Goal: Task Accomplishment & Management: Manage account settings

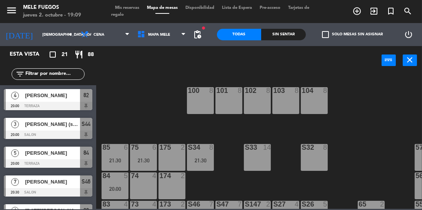
click at [203, 162] on div "21:30" at bounding box center [200, 160] width 27 height 5
click at [380, 125] on div "100 8 101 8 102 8 103 8 104 8 S32 8 S33 14 S34 8 21:30 75 6 21:30 85 6 21:30 17…" at bounding box center [260, 141] width 321 height 135
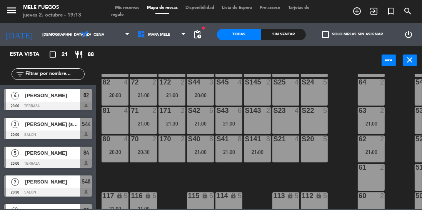
scroll to position [151, 25]
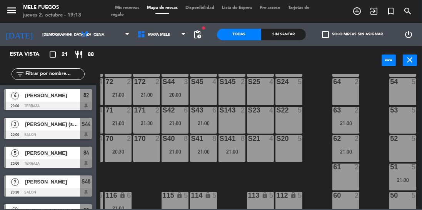
click at [371, 127] on div "100 8 101 8 102 8 103 8 104 8 S32 8 S33 14 S34 8 21:30 75 6 21:30 85 6 21:30 17…" at bounding box center [260, 141] width 321 height 135
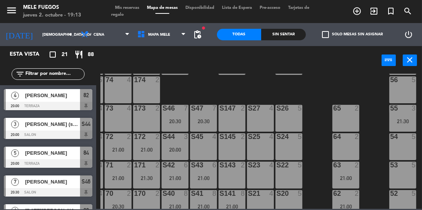
scroll to position [96, 25]
click at [400, 120] on div "21:30" at bounding box center [402, 121] width 27 height 5
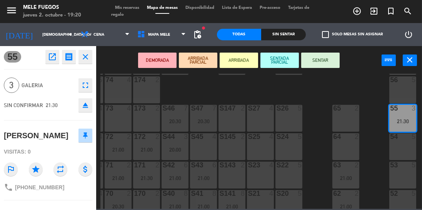
click at [317, 90] on div "100 8 101 8 102 8 103 8 104 8 S32 8 S33 14 S34 8 21:30 75 6 21:30 85 6 21:30 17…" at bounding box center [260, 141] width 321 height 135
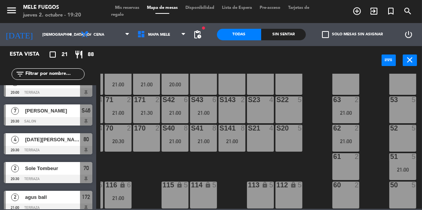
scroll to position [165, 25]
click at [319, 125] on div "100 8 101 8 102 8 103 8 104 8 S32 8 S33 14 S34 8 21:30 75 6 21:30 85 6 21:30 17…" at bounding box center [260, 141] width 321 height 135
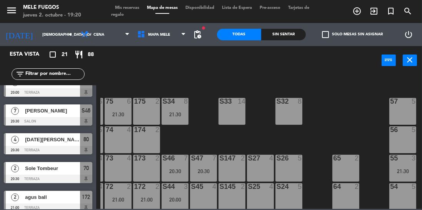
scroll to position [45, 25]
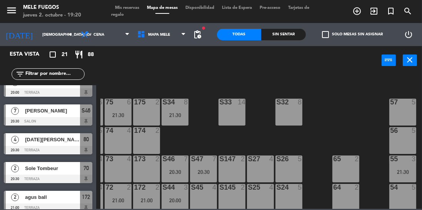
click at [321, 127] on div "100 8 101 8 102 8 103 8 104 8 S32 8 S33 14 S34 8 21:30 75 6 21:30 85 6 21:30 17…" at bounding box center [260, 141] width 321 height 135
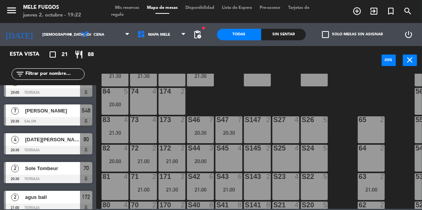
scroll to position [52, 0]
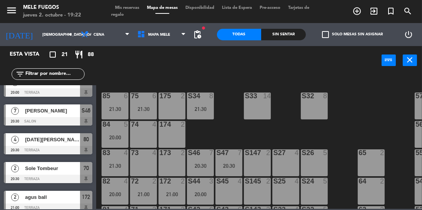
click at [230, 118] on div "100 8 101 8 102 8 103 8 104 8 S32 8 S33 14 S34 8 21:30 75 6 21:30 85 6 21:30 17…" at bounding box center [260, 141] width 321 height 135
click at [238, 131] on div "100 8 101 8 102 8 103 8 104 8 S32 8 S33 14 S34 8 21:30 75 6 21:30 85 6 21:30 17…" at bounding box center [260, 141] width 321 height 135
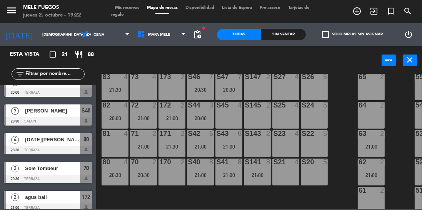
scroll to position [126, 0]
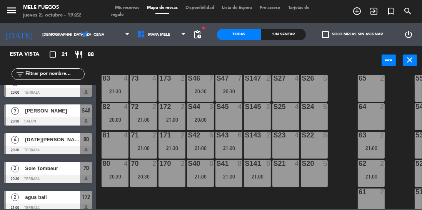
click at [341, 129] on div "100 8 101 8 102 8 103 8 104 8 S32 8 S33 14 S34 8 21:30 75 6 21:30 85 6 21:30 17…" at bounding box center [260, 141] width 321 height 135
click at [354, 133] on div "63" at bounding box center [358, 135] width 13 height 7
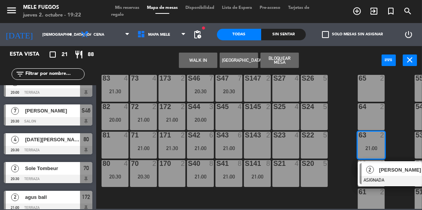
click at [348, 131] on div "100 8 101 8 102 8 103 8 104 8 S32 8 S33 14 S34 8 21:30 75 6 21:30 85 6 21:30 17…" at bounding box center [260, 141] width 321 height 135
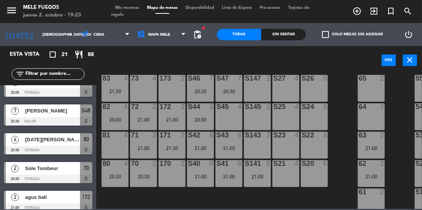
click at [203, 165] on div at bounding box center [200, 163] width 13 height 7
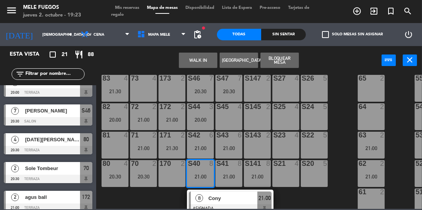
click at [346, 95] on div "100 8 101 8 102 8 103 8 104 8 S32 8 S33 14 S34 8 21:30 75 6 21:30 85 6 21:30 17…" at bounding box center [260, 141] width 321 height 135
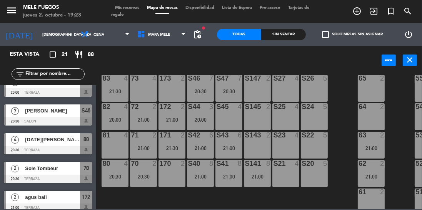
click at [316, 58] on div "power_input close" at bounding box center [238, 60] width 285 height 29
click at [345, 82] on div "100 8 101 8 102 8 103 8 104 8 S32 8 S33 14 S34 8 21:30 75 6 21:30 85 6 21:30 17…" at bounding box center [260, 141] width 321 height 135
click at [343, 138] on div "100 8 101 8 102 8 103 8 104 8 S32 8 S33 14 S34 8 21:30 75 6 21:30 85 6 21:30 17…" at bounding box center [260, 141] width 321 height 135
click at [354, 69] on div "power_input close" at bounding box center [238, 60] width 285 height 29
click at [336, 70] on div "power_input close" at bounding box center [238, 60] width 285 height 29
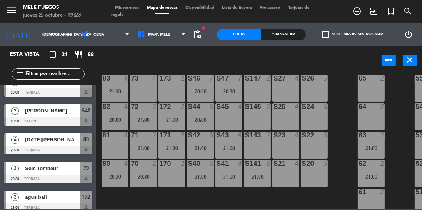
click at [338, 127] on div "100 8 101 8 102 8 103 8 104 8 S32 8 S33 14 S34 8 21:30 75 6 21:30 85 6 21:30 17…" at bounding box center [260, 141] width 321 height 135
click at [344, 105] on div "100 8 101 8 102 8 103 8 104 8 S32 8 S33 14 S34 8 21:30 75 6 21:30 85 6 21:30 17…" at bounding box center [260, 141] width 321 height 135
click at [345, 105] on div "100 8 101 8 102 8 103 8 104 8 S32 8 S33 14 S34 8 21:30 75 6 21:30 85 6 21:30 17…" at bounding box center [260, 141] width 321 height 135
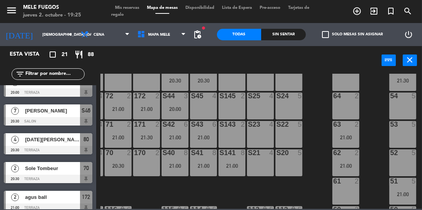
scroll to position [139, 25]
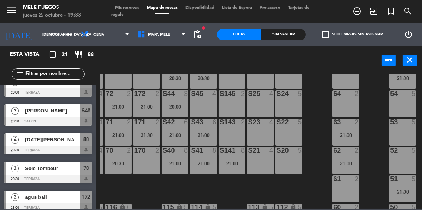
click at [363, 120] on div "2" at bounding box center [358, 122] width 13 height 7
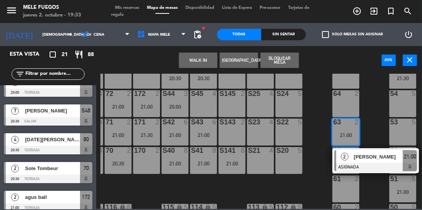
click at [377, 123] on div "100 8 101 8 102 8 103 8 104 8 S32 8 S33 14 S34 8 21:30 75 6 21:30 85 6 21:30 17…" at bounding box center [260, 141] width 321 height 135
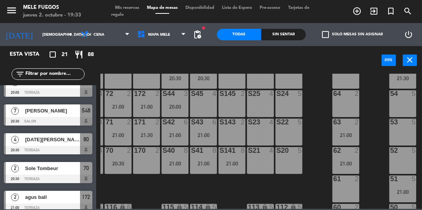
click at [397, 128] on div "53 5" at bounding box center [402, 132] width 27 height 27
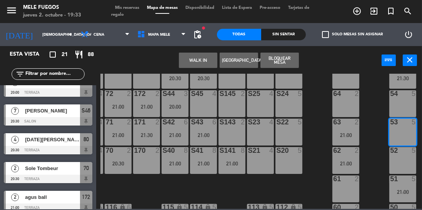
click at [244, 62] on button "[GEOGRAPHIC_DATA]" at bounding box center [239, 60] width 38 height 15
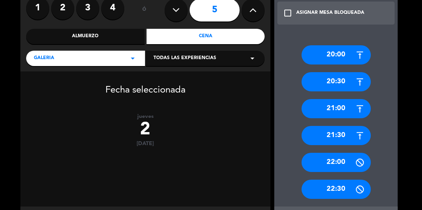
click at [343, 137] on div "21:30" at bounding box center [335, 135] width 69 height 19
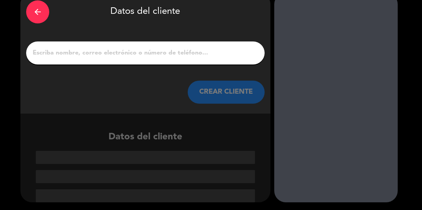
scroll to position [1, 0]
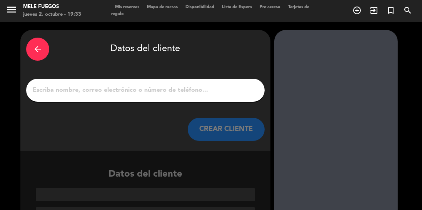
click at [45, 46] on div "arrow_back" at bounding box center [37, 49] width 23 height 23
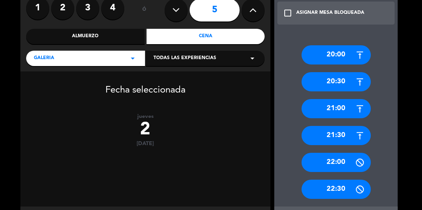
click at [115, 14] on label "4" at bounding box center [112, 8] width 23 height 23
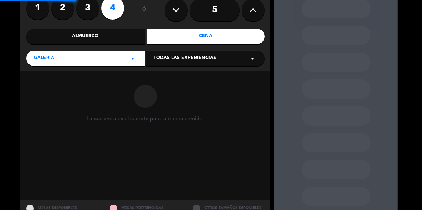
scroll to position [62, 0]
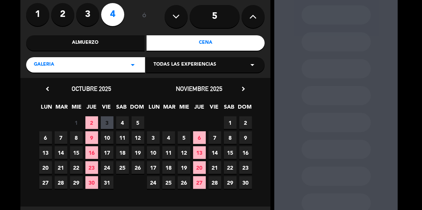
click at [94, 128] on span "2" at bounding box center [91, 122] width 13 height 13
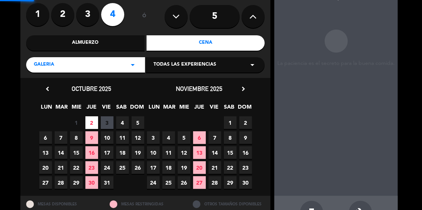
scroll to position [31, 0]
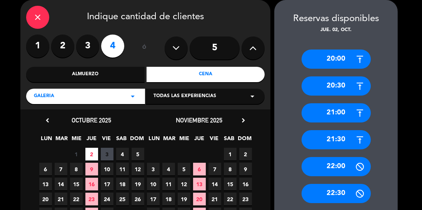
click at [342, 140] on div "21:30" at bounding box center [335, 139] width 69 height 19
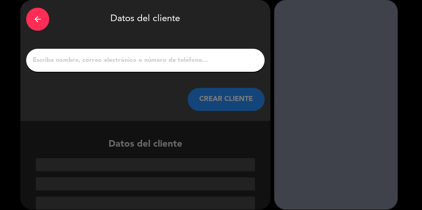
scroll to position [1, 0]
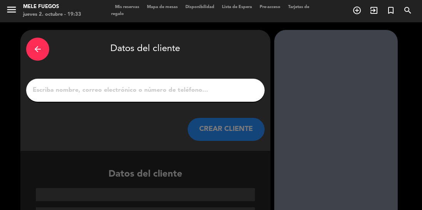
click at [116, 93] on input "1" at bounding box center [145, 90] width 227 height 11
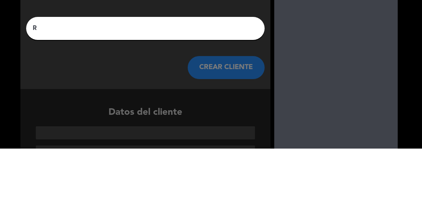
scroll to position [0, 0]
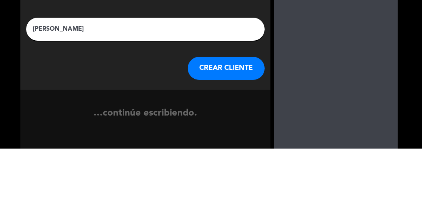
type input "[PERSON_NAME]"
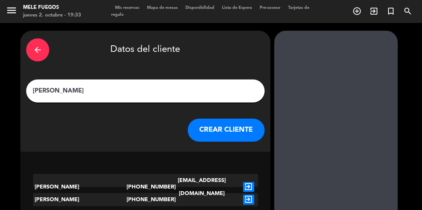
scroll to position [37, 0]
click at [240, 174] on div "exit_to_app" at bounding box center [248, 187] width 19 height 26
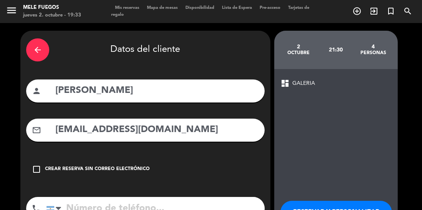
type input "[PHONE_NUMBER]"
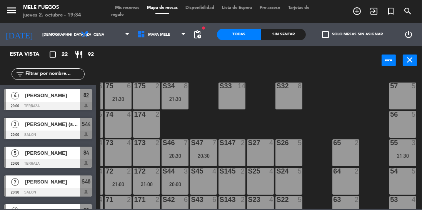
scroll to position [165, 25]
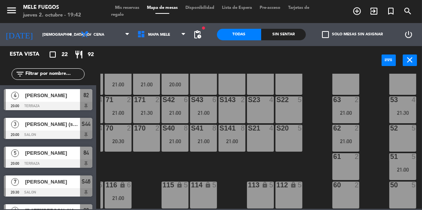
click at [42, 37] on input "[DEMOGRAPHIC_DATA] [DATE]" at bounding box center [66, 35] width 57 height 12
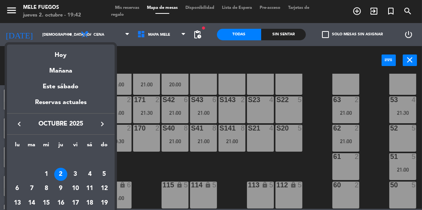
click at [72, 171] on div "3" at bounding box center [75, 174] width 13 height 13
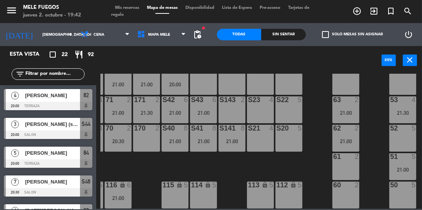
type input "vie. [DATE]"
click at [401, 167] on div "20:00" at bounding box center [402, 169] width 27 height 5
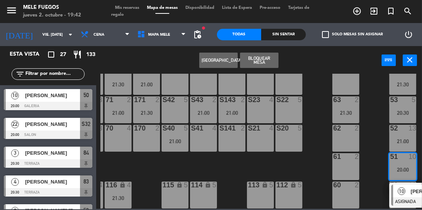
click at [403, 191] on span "10" at bounding box center [402, 192] width 8 height 8
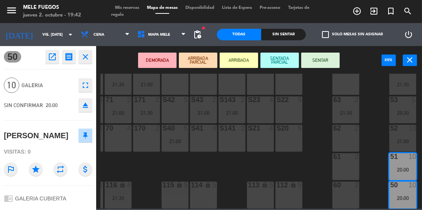
click at [373, 160] on div "100 8 101 8 102 8 103 8 104 8 S32 22 20:00 S33 22 20:00 S34 8 75 7 21:00 85 7 2…" at bounding box center [260, 141] width 321 height 135
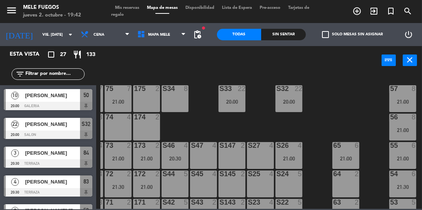
scroll to position [55, 25]
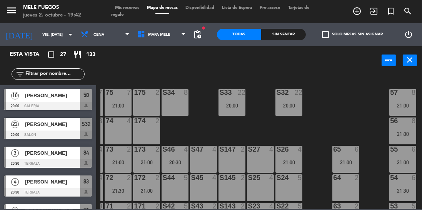
click at [403, 104] on div "21:00" at bounding box center [402, 105] width 27 height 5
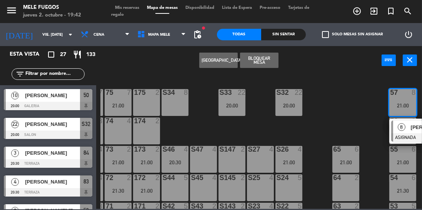
click at [402, 130] on span "8" at bounding box center [402, 127] width 8 height 8
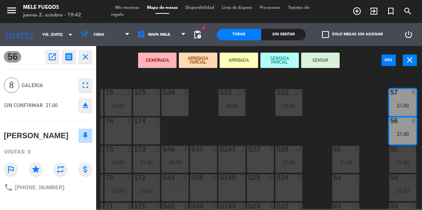
click at [368, 131] on div "100 8 101 8 102 8 103 8 104 8 S32 22 20:00 S33 22 20:00 S34 8 75 7 21:00 85 7 2…" at bounding box center [260, 141] width 321 height 135
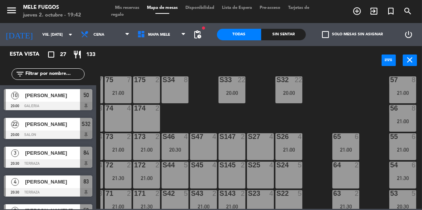
scroll to position [62, 25]
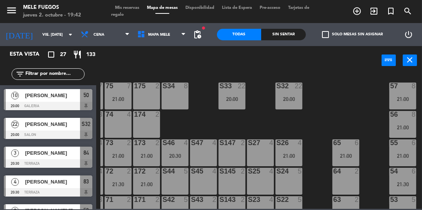
click at [401, 97] on div "21:00" at bounding box center [402, 99] width 27 height 5
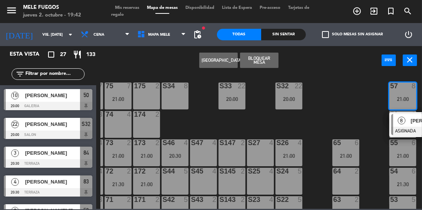
click at [398, 125] on div "8" at bounding box center [401, 120] width 17 height 13
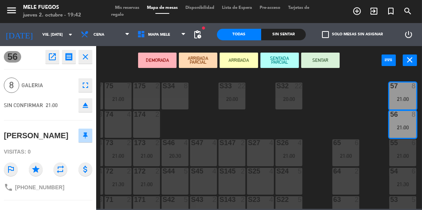
click at [369, 128] on div "menu Mele Fuegos jueves 2. octubre - 19:42 Mis reservas Mapa de mesas Disponibi…" at bounding box center [211, 105] width 422 height 210
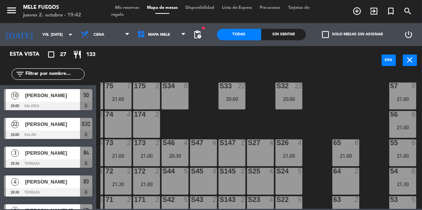
scroll to position [0, 0]
click at [130, 8] on span "Mis reservas" at bounding box center [127, 8] width 32 height 4
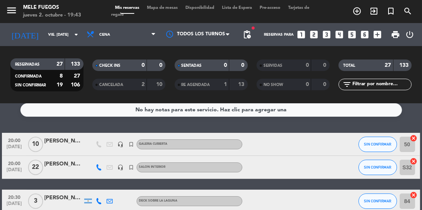
click at [165, 8] on span "Mapa de mesas" at bounding box center [162, 8] width 38 height 4
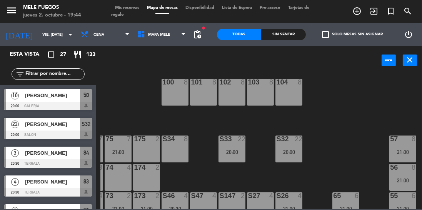
scroll to position [8, 25]
click at [400, 143] on div at bounding box center [402, 139] width 13 height 7
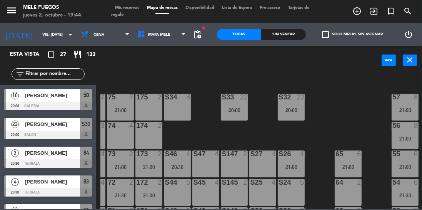
scroll to position [50, 25]
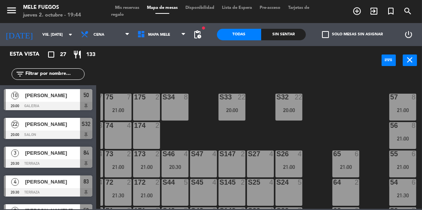
click at [120, 8] on span "Mis reservas" at bounding box center [127, 8] width 32 height 4
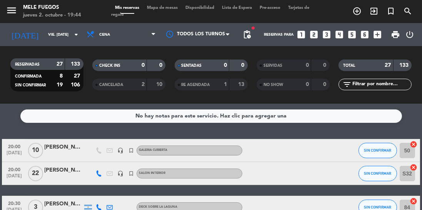
click at [15, 151] on span "[DATE]" at bounding box center [14, 155] width 19 height 9
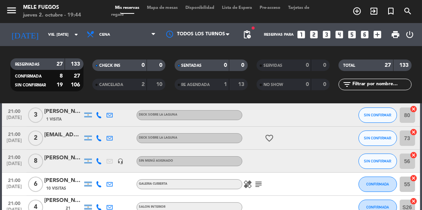
scroll to position [265, 0]
click at [14, 165] on span "[DATE]" at bounding box center [14, 165] width 19 height 9
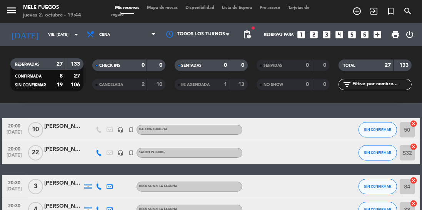
scroll to position [9, 0]
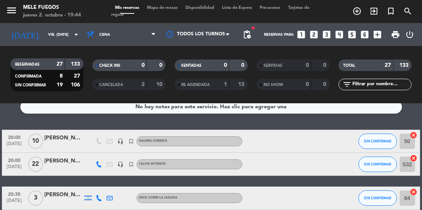
click at [20, 139] on span "20:00" at bounding box center [14, 137] width 19 height 9
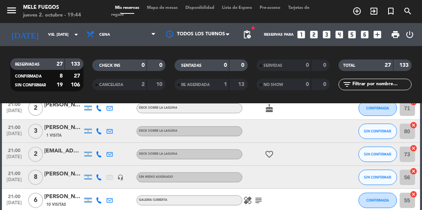
scroll to position [254, 0]
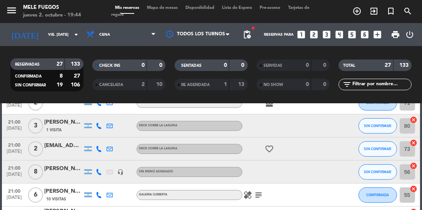
click at [19, 179] on span "[DATE]" at bounding box center [14, 176] width 19 height 9
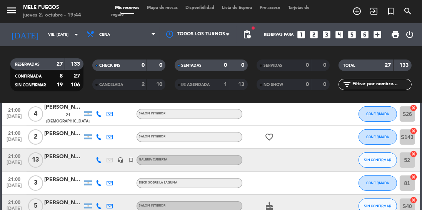
scroll to position [365, 0]
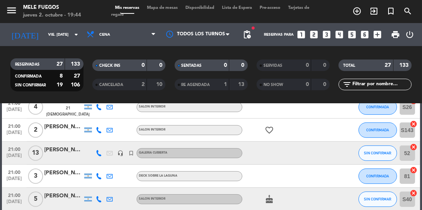
click at [14, 158] on span "[DATE]" at bounding box center [14, 157] width 19 height 9
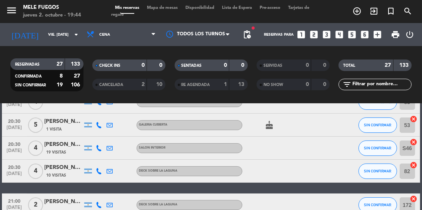
scroll to position [0, 0]
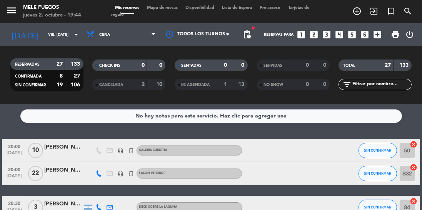
click at [163, 7] on span "Mapa de mesas" at bounding box center [162, 8] width 38 height 4
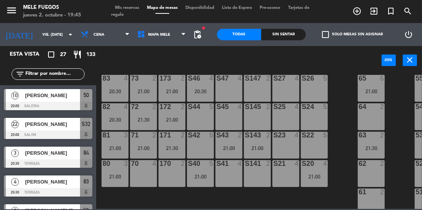
scroll to position [126, 25]
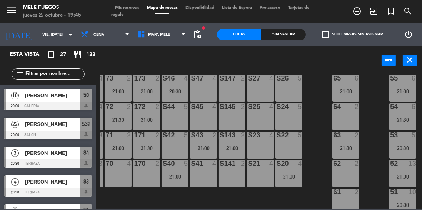
click at [403, 178] on div "21:00" at bounding box center [402, 176] width 27 height 5
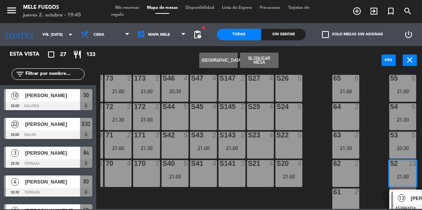
click at [375, 161] on div "100 8 101 8 102 8 103 8 104 8 S32 22 20:00 S33 22 20:00 S34 8 75 7 21:00 85 7 2…" at bounding box center [260, 141] width 321 height 135
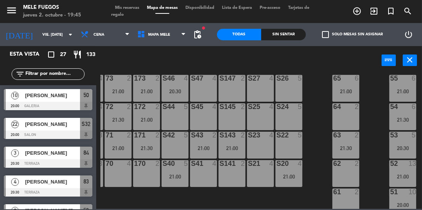
scroll to position [165, 25]
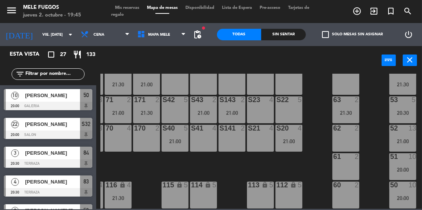
click at [408, 167] on div "20:00" at bounding box center [402, 169] width 27 height 5
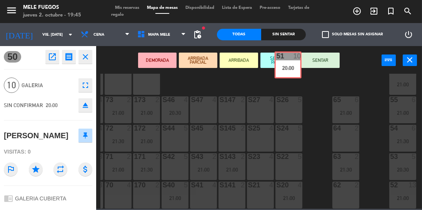
scroll to position [98, 25]
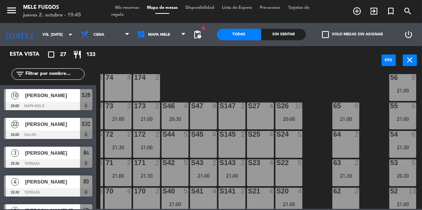
click at [285, 114] on div "S26 10 20:00" at bounding box center [288, 116] width 27 height 27
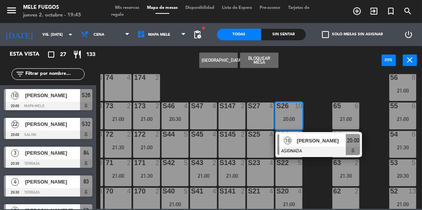
click at [308, 149] on div at bounding box center [318, 151] width 83 height 8
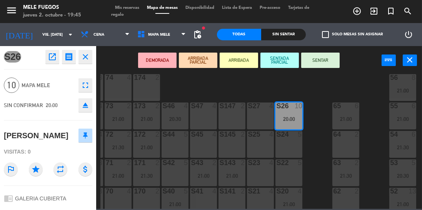
click at [256, 119] on div "S27 4" at bounding box center [260, 116] width 27 height 27
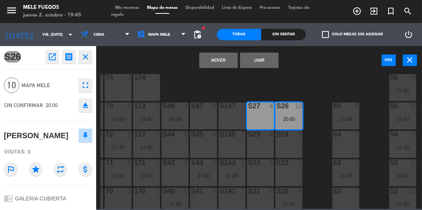
click at [227, 55] on button "Mover" at bounding box center [218, 60] width 38 height 15
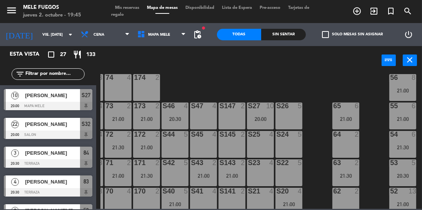
click at [255, 118] on div "20:00" at bounding box center [260, 118] width 27 height 5
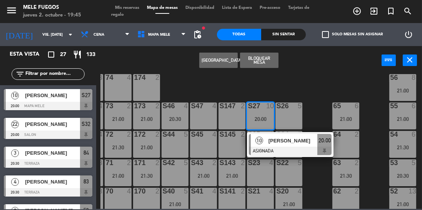
click at [274, 145] on div "[PERSON_NAME]" at bounding box center [293, 141] width 50 height 13
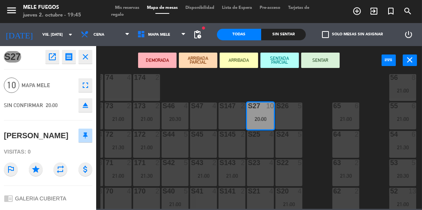
click at [290, 113] on div "S26 5" at bounding box center [288, 116] width 27 height 27
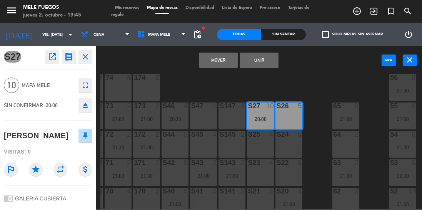
click at [259, 58] on button "Unir" at bounding box center [259, 60] width 38 height 15
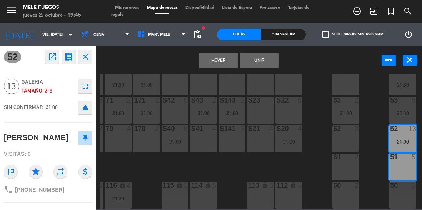
scroll to position [165, 25]
click at [220, 61] on button "Mover" at bounding box center [218, 60] width 38 height 15
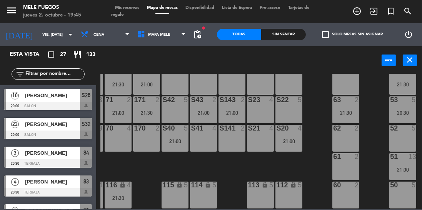
scroll to position [0, 0]
click at [407, 162] on div "51 13 21:00" at bounding box center [402, 166] width 27 height 27
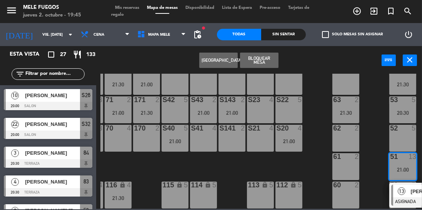
click at [406, 190] on div "13" at bounding box center [401, 191] width 17 height 13
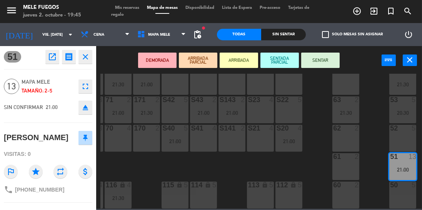
click at [399, 189] on div "50 5" at bounding box center [402, 195] width 27 height 27
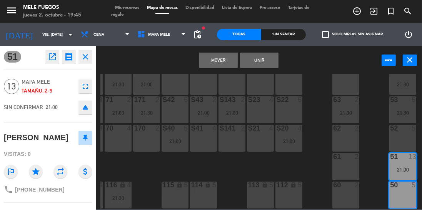
click at [401, 145] on div "52 5" at bounding box center [402, 138] width 27 height 27
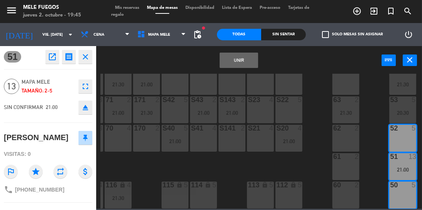
click at [240, 59] on button "Unir" at bounding box center [239, 60] width 38 height 15
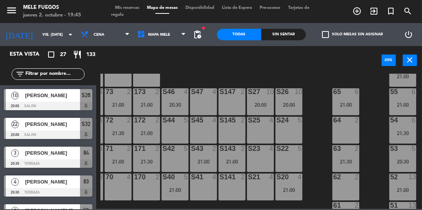
scroll to position [111, 25]
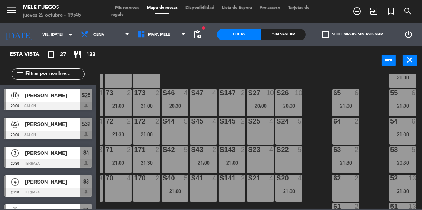
click at [398, 132] on div "21:30" at bounding box center [402, 134] width 27 height 5
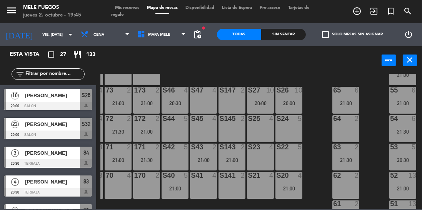
scroll to position [108, 25]
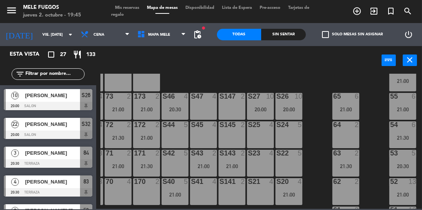
click at [255, 111] on div "20:00" at bounding box center [260, 109] width 27 height 5
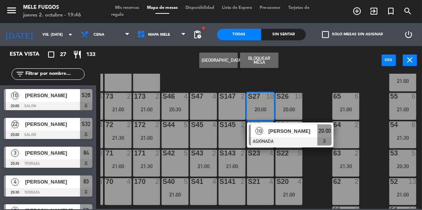
click at [316, 74] on div "100 8 101 8 102 8 103 8 104 8 S32 22 20:00 S33 22 20:00 S34 8 75 7 21:00 85 7 2…" at bounding box center [260, 141] width 321 height 135
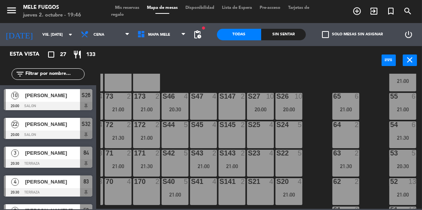
click at [288, 103] on div "S26 10 20:00" at bounding box center [288, 106] width 27 height 27
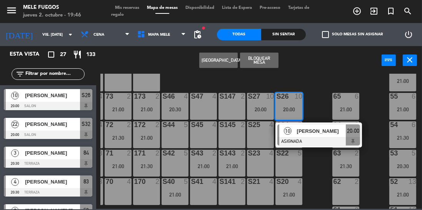
click at [313, 77] on div "100 8 101 8 102 8 103 8 104 8 S32 22 20:00 S33 22 20:00 S34 8 75 7 21:00 85 7 2…" at bounding box center [260, 141] width 321 height 135
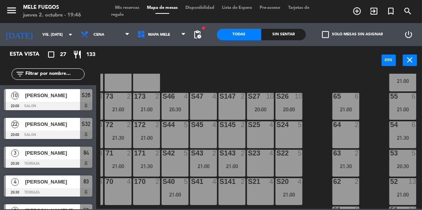
click at [286, 117] on div "S26 10 20:00" at bounding box center [288, 106] width 27 height 27
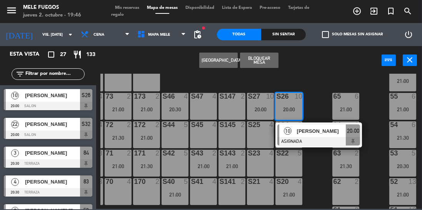
click at [292, 132] on div "10" at bounding box center [287, 131] width 17 height 13
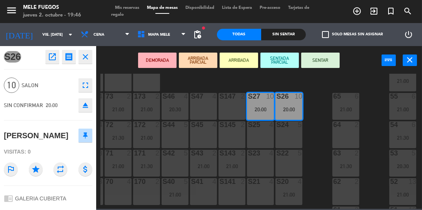
click at [317, 114] on div "100 8 101 8 102 8 103 8 104 8 S32 22 20:00 S33 22 20:00 S34 8 75 7 21:00 85 7 2…" at bounding box center [260, 141] width 321 height 135
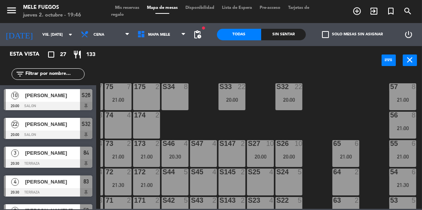
scroll to position [60, 25]
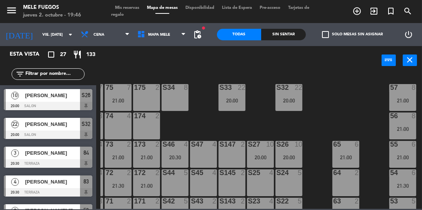
click at [407, 105] on div "57 8 21:00" at bounding box center [402, 97] width 27 height 27
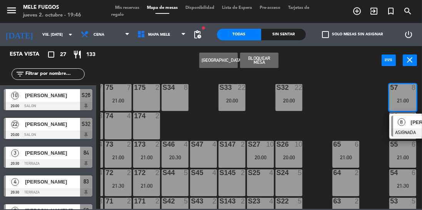
click at [408, 123] on div "8" at bounding box center [401, 122] width 17 height 13
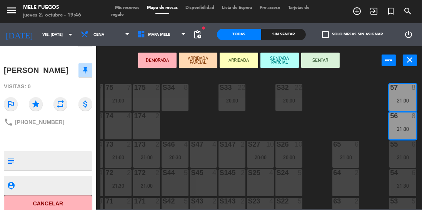
scroll to position [0, 0]
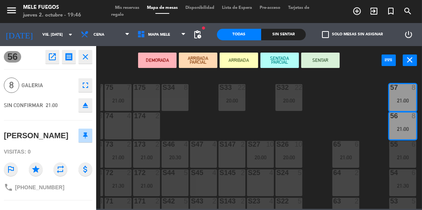
click at [361, 106] on div "100 8 101 8 102 8 103 8 104 8 S32 22 20:00 S33 22 20:00 S34 8 75 7 21:00 85 7 2…" at bounding box center [260, 141] width 321 height 135
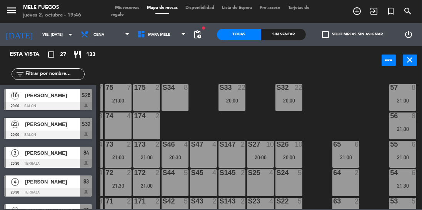
scroll to position [165, 25]
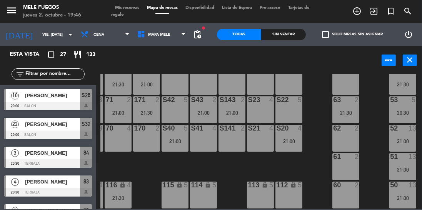
click at [408, 156] on div "13" at bounding box center [412, 156] width 8 height 7
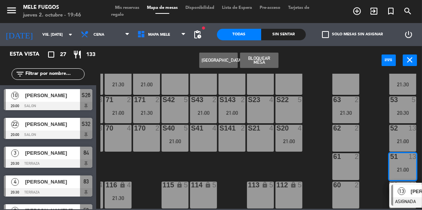
click at [376, 153] on div "100 8 101 8 102 8 103 8 104 8 S32 22 20:00 S33 22 20:00 S34 8 75 7 21:00 85 7 2…" at bounding box center [260, 141] width 321 height 135
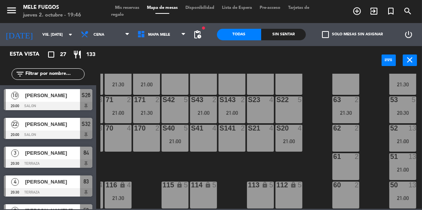
click at [38, 29] on input "vie. [DATE]" at bounding box center [66, 35] width 57 height 12
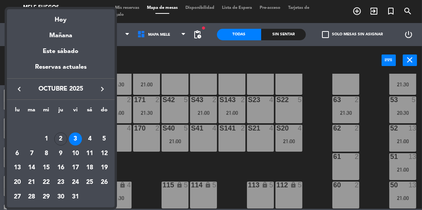
click at [68, 141] on td "3" at bounding box center [75, 139] width 15 height 15
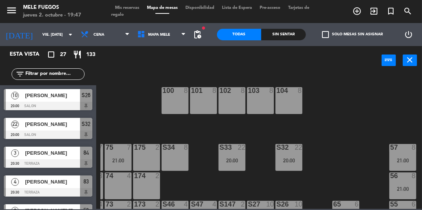
scroll to position [145, 25]
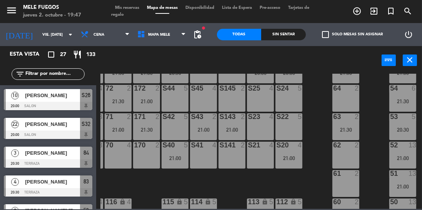
click at [315, 116] on div "100 8 101 8 102 8 103 8 104 8 S32 22 20:00 S33 22 20:00 S34 8 75 7 21:00 85 7 2…" at bounding box center [260, 141] width 321 height 135
click at [38, 35] on input "vie. [DATE]" at bounding box center [66, 35] width 57 height 12
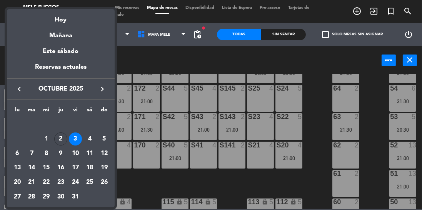
click at [62, 143] on div "2" at bounding box center [60, 139] width 13 height 13
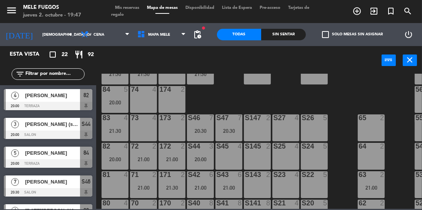
scroll to position [70, 0]
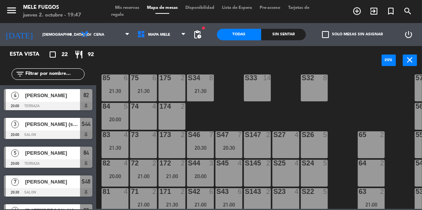
click at [47, 38] on input "[DEMOGRAPHIC_DATA] [DATE]" at bounding box center [66, 35] width 57 height 12
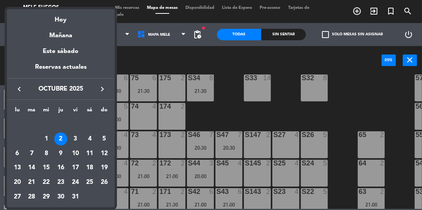
click at [229, 108] on div at bounding box center [211, 105] width 422 height 210
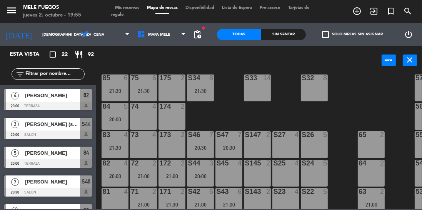
click at [116, 117] on div "20:00" at bounding box center [115, 119] width 27 height 5
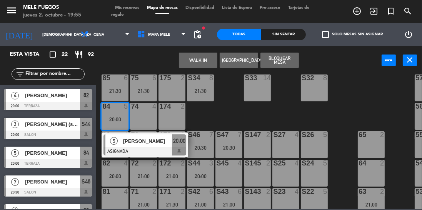
click at [153, 148] on div at bounding box center [144, 151] width 83 height 8
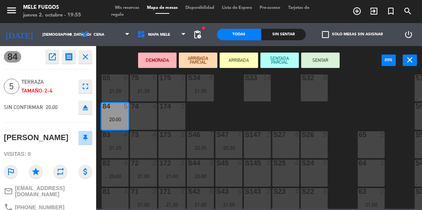
click at [316, 54] on button "SENTAR" at bounding box center [320, 60] width 38 height 15
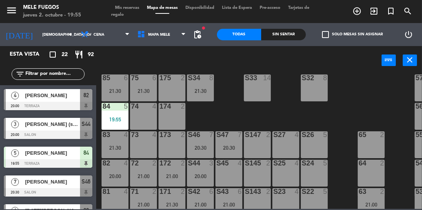
scroll to position [165, 0]
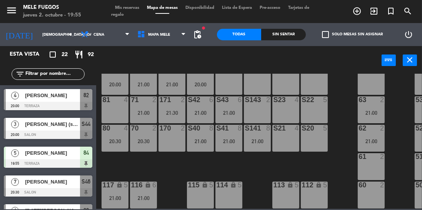
click at [199, 82] on div "20:00" at bounding box center [200, 84] width 27 height 5
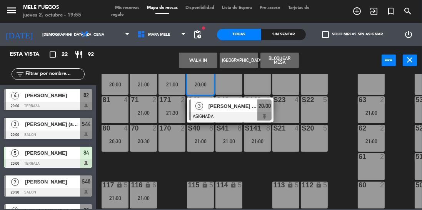
click at [222, 112] on div at bounding box center [230, 116] width 83 height 8
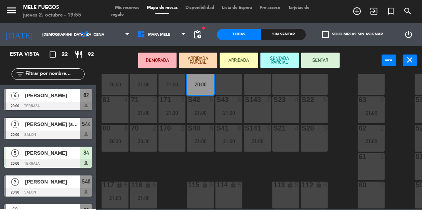
click at [312, 60] on button "SENTAR" at bounding box center [320, 60] width 38 height 15
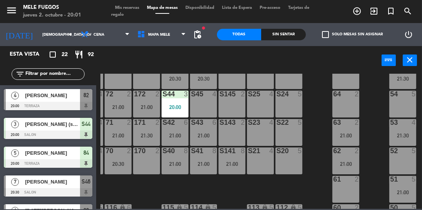
scroll to position [138, 25]
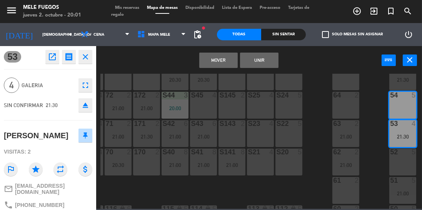
click at [221, 57] on button "Mover" at bounding box center [218, 60] width 38 height 15
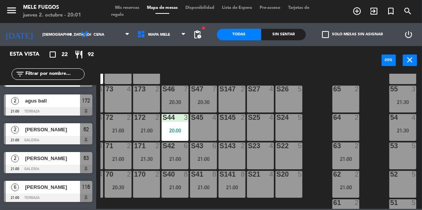
scroll to position [111, 25]
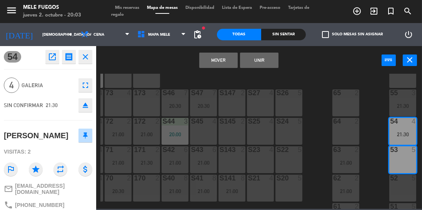
click at [217, 67] on button "Mover" at bounding box center [218, 60] width 38 height 15
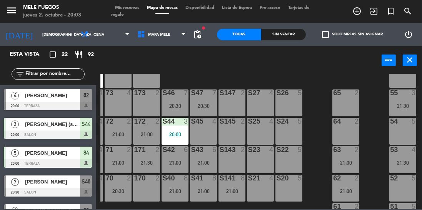
scroll to position [168, 0]
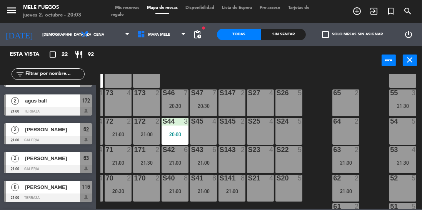
click at [400, 131] on div "54 5" at bounding box center [402, 131] width 27 height 27
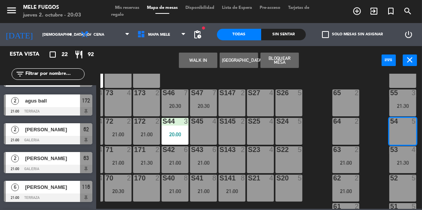
click at [288, 64] on button "Bloquear Mesa" at bounding box center [279, 60] width 38 height 15
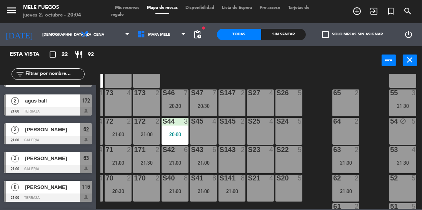
click at [187, 72] on div "power_input close" at bounding box center [238, 60] width 285 height 29
click at [312, 75] on div "100 8 101 8 102 8 103 8 104 8 S32 8 S33 14 S34 8 21:30 75 6 21:30 85 6 21:30 17…" at bounding box center [260, 141] width 321 height 135
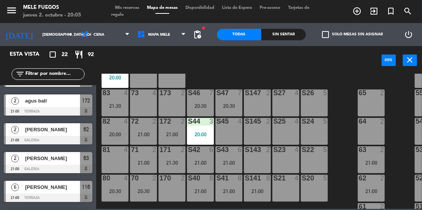
click at [150, 107] on div "73 4" at bounding box center [143, 103] width 27 height 27
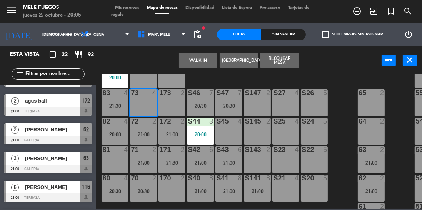
click at [177, 100] on div "173 2" at bounding box center [171, 103] width 27 height 27
click at [341, 89] on div "100 8 101 8 102 8 103 8 104 8 S32 8 S33 14 S34 8 21:30 75 6 21:30 85 6 21:30 17…" at bounding box center [260, 141] width 321 height 135
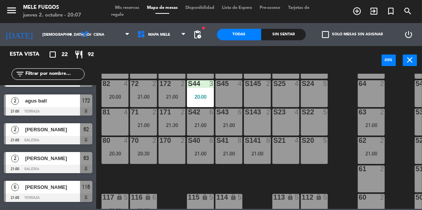
scroll to position [149, 0]
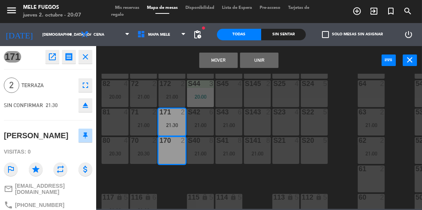
click at [217, 62] on button "Mover" at bounding box center [218, 60] width 38 height 15
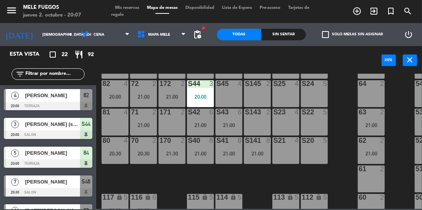
scroll to position [110, 0]
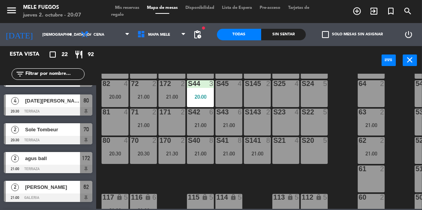
click at [110, 84] on div at bounding box center [115, 83] width 13 height 7
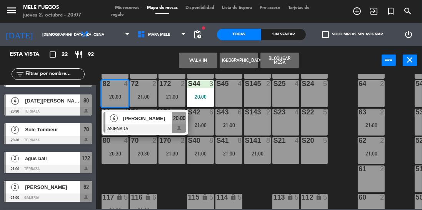
click at [339, 108] on div "100 8 101 8 102 8 103 8 104 8 S32 8 S33 14 S34 8 21:30 75 6 21:30 85 6 21:30 17…" at bounding box center [260, 141] width 321 height 135
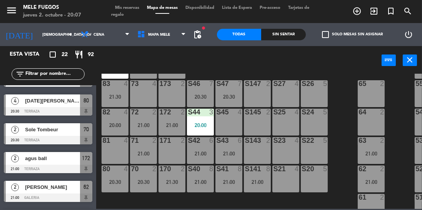
scroll to position [107, 0]
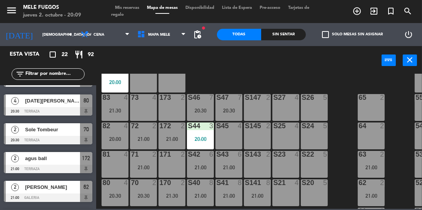
click at [181, 108] on div "173 2" at bounding box center [171, 107] width 27 height 27
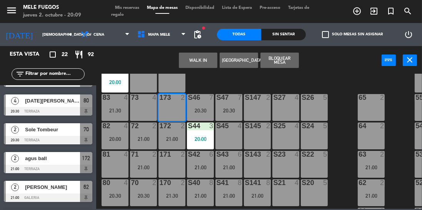
click at [285, 62] on button "Bloquear Mesa" at bounding box center [279, 60] width 38 height 15
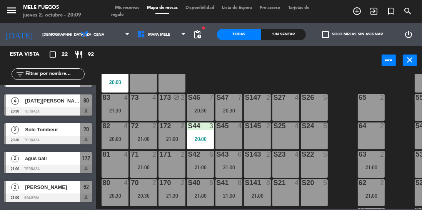
click at [151, 107] on div "73 4" at bounding box center [143, 107] width 27 height 27
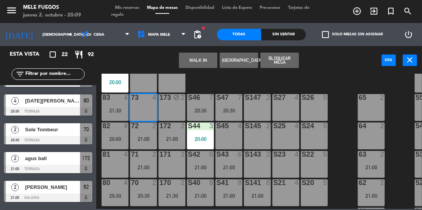
click at [283, 65] on button "Bloquear Mesa" at bounding box center [279, 60] width 38 height 15
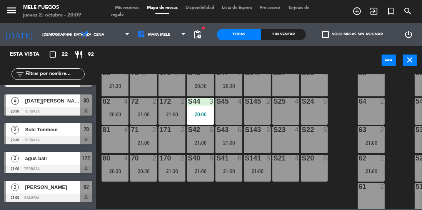
scroll to position [132, 0]
click at [173, 141] on div "171 2" at bounding box center [171, 139] width 27 height 27
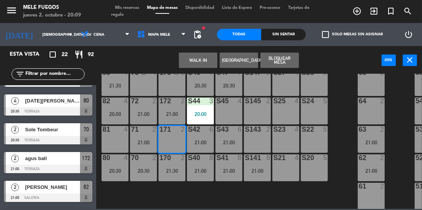
click at [289, 58] on button "Bloquear Mesa" at bounding box center [279, 60] width 38 height 15
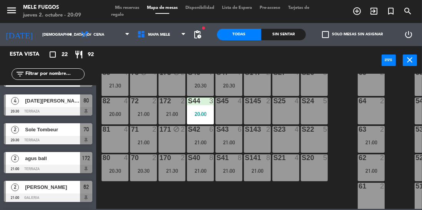
click at [115, 140] on div "81 4" at bounding box center [115, 139] width 27 height 27
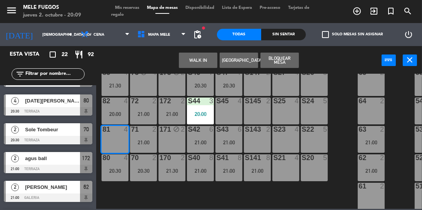
click at [281, 63] on button "Bloquear Mesa" at bounding box center [279, 60] width 38 height 15
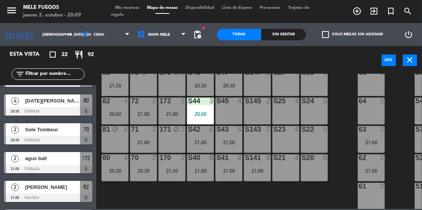
click at [231, 170] on div "21:00" at bounding box center [228, 170] width 27 height 5
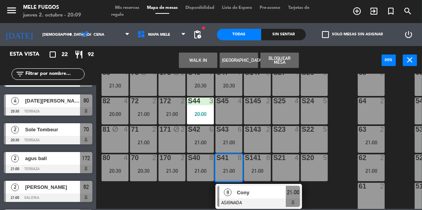
click at [254, 195] on span "Cony" at bounding box center [261, 193] width 49 height 8
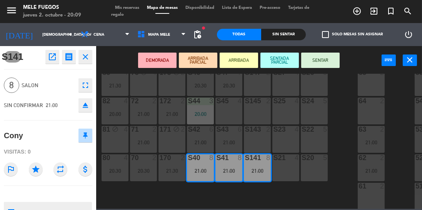
click at [319, 56] on button "SENTAR" at bounding box center [320, 60] width 38 height 15
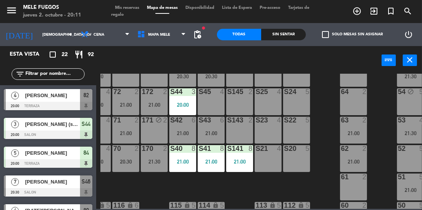
scroll to position [139, 18]
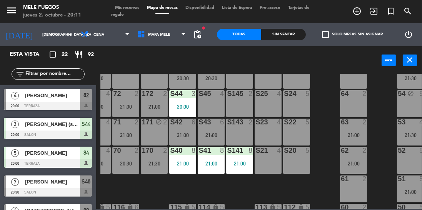
click at [329, 121] on div "100 8 101 8 102 8 103 8 104 8 S32 8 S33 14 S34 8 21:30 75 6 21:30 85 6 21:30 17…" at bounding box center [260, 141] width 321 height 135
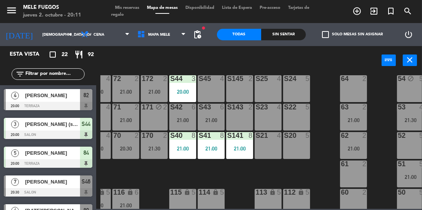
scroll to position [165, 18]
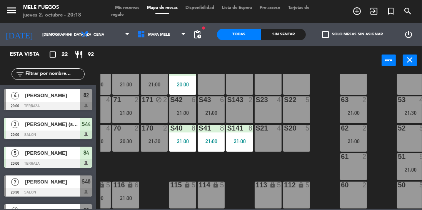
click at [38, 40] on input "[DEMOGRAPHIC_DATA] [DATE]" at bounding box center [66, 35] width 57 height 12
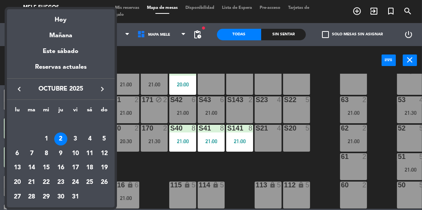
click at [94, 158] on td "11" at bounding box center [89, 153] width 15 height 15
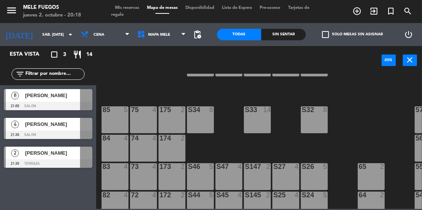
scroll to position [41, 0]
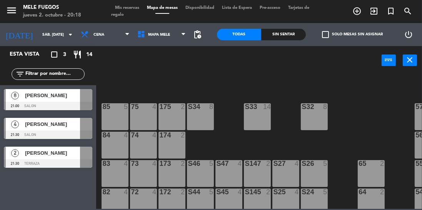
click at [228, 133] on div "100 8 101 8 102 8 103 8 104 8 S32 8 S33 14 S34 8 75 4 85 5 175 2 57 5 74 4 84 4…" at bounding box center [260, 141] width 321 height 135
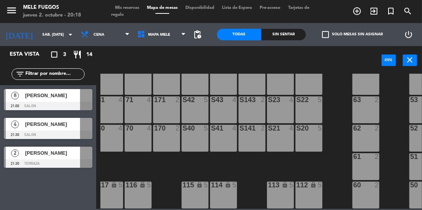
scroll to position [165, 0]
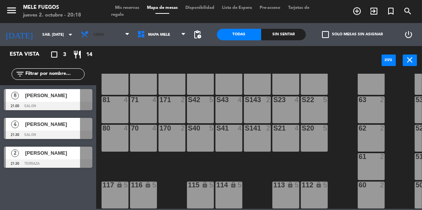
click at [90, 27] on span "Cena" at bounding box center [105, 34] width 57 height 17
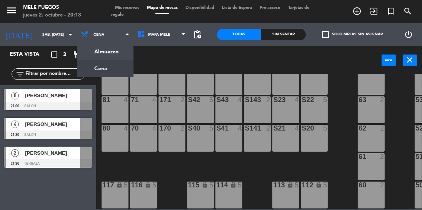
click at [103, 64] on ng-component "menu Mele Fuegos jueves 2. octubre - 20:18 Mis reservas Mapa de mesas Disponibi…" at bounding box center [211, 104] width 422 height 209
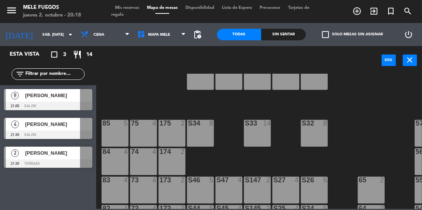
scroll to position [19, 0]
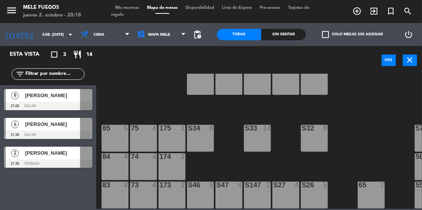
click at [266, 142] on div "S33 14" at bounding box center [257, 138] width 27 height 27
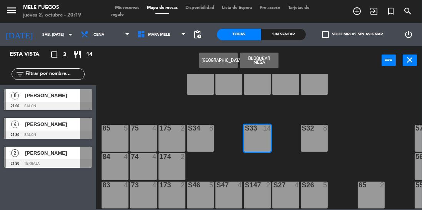
click at [38, 39] on input "sáb. [DATE]" at bounding box center [66, 35] width 57 height 12
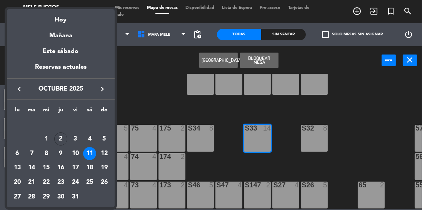
click at [154, 100] on div at bounding box center [211, 105] width 422 height 210
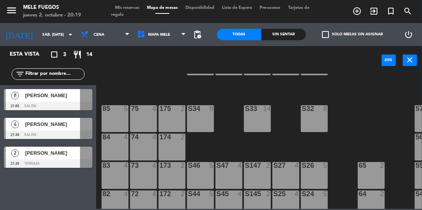
scroll to position [44, 0]
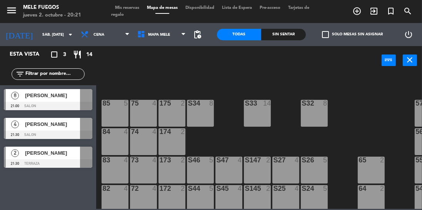
click at [38, 38] on input "sáb. [DATE]" at bounding box center [66, 35] width 57 height 12
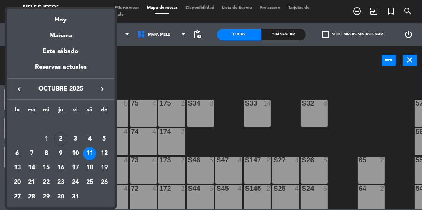
click at [61, 140] on div "2" at bounding box center [60, 139] width 13 height 13
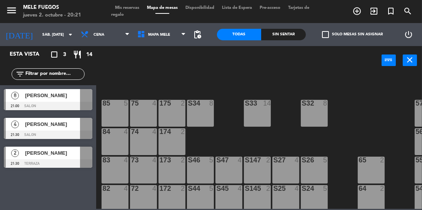
type input "[DEMOGRAPHIC_DATA] [DATE]"
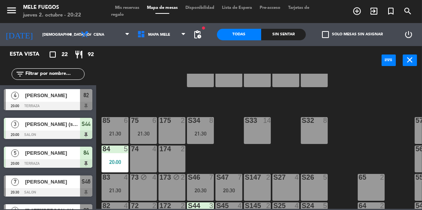
scroll to position [30, 0]
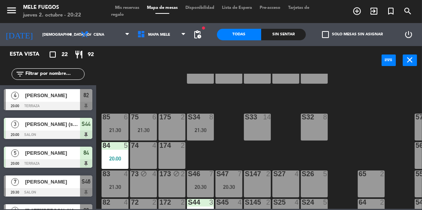
click at [357, 115] on div "100 8 101 8 102 8 103 8 104 8 S32 8 S33 14 S34 8 21:30 75 6 21:30 85 6 21:30 17…" at bounding box center [260, 141] width 321 height 135
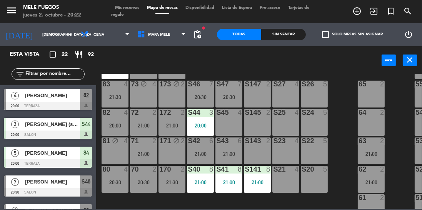
scroll to position [125, 0]
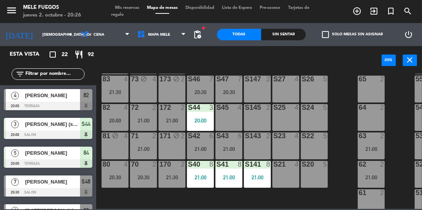
click at [110, 182] on div "80 4 20:30" at bounding box center [115, 174] width 27 height 27
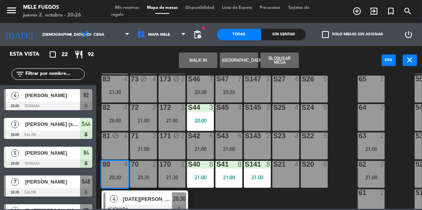
click at [114, 145] on div "81 block 4" at bounding box center [115, 146] width 27 height 27
click at [336, 90] on div "100 8 101 8 102 8 103 8 104 8 S32 8 S33 14 S34 8 21:30 75 6 21:30 85 6 21:30 17…" at bounding box center [260, 141] width 321 height 135
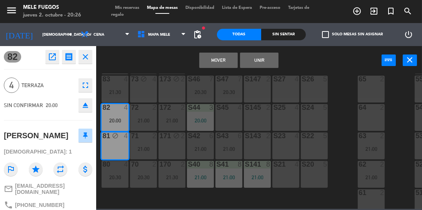
click at [220, 63] on button "Mover" at bounding box center [218, 60] width 38 height 15
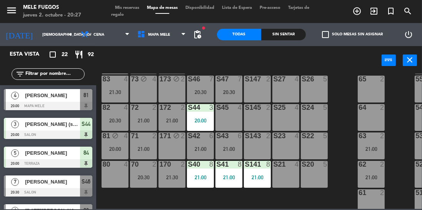
scroll to position [0, 0]
click at [123, 116] on div "82 4 20:30" at bounding box center [115, 117] width 27 height 27
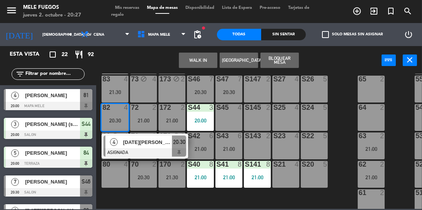
click at [150, 152] on div at bounding box center [144, 152] width 83 height 8
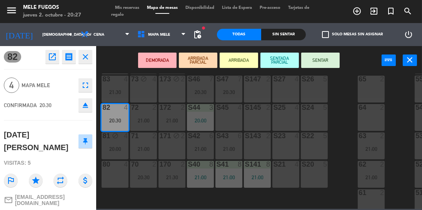
click at [321, 62] on button "SENTAR" at bounding box center [320, 60] width 38 height 15
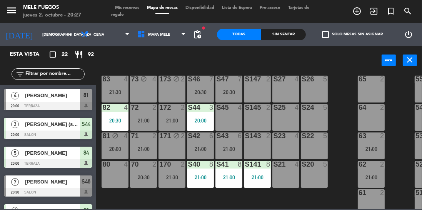
click at [119, 136] on div "block" at bounding box center [115, 136] width 13 height 7
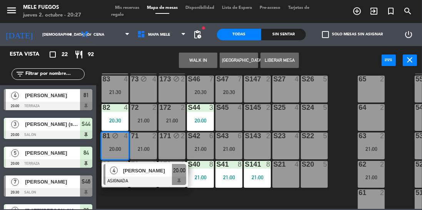
click at [132, 8] on span "Mis reservas" at bounding box center [127, 8] width 32 height 4
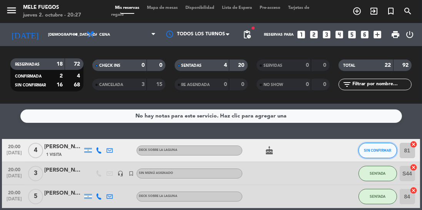
click at [373, 151] on span "SIN CONFIRMAR" at bounding box center [377, 150] width 27 height 4
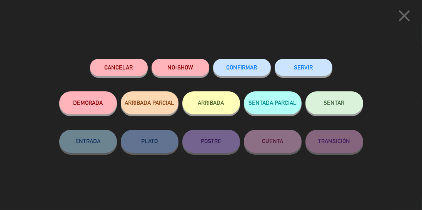
click at [177, 65] on button "NO-SHOW" at bounding box center [180, 67] width 58 height 17
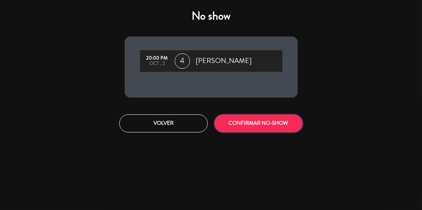
click at [243, 118] on button "CONFIRMAR NO-SHOW" at bounding box center [258, 124] width 88 height 18
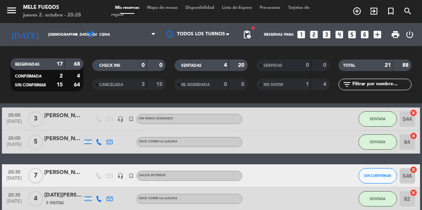
scroll to position [32, 0]
click at [167, 9] on span "Mapa de mesas" at bounding box center [162, 8] width 38 height 4
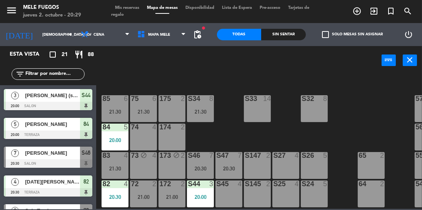
scroll to position [49, 25]
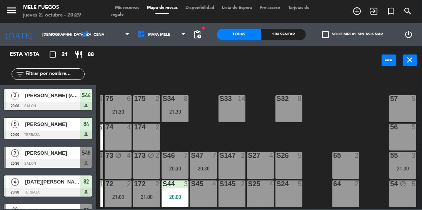
click at [371, 119] on div "100 8 101 8 102 8 103 8 104 8 S32 8 S33 14 S34 8 21:30 75 6 21:30 85 6 21:30 17…" at bounding box center [260, 141] width 321 height 135
click at [364, 128] on div "100 8 101 8 102 8 103 8 104 8 S32 8 S33 14 S34 8 21:30 75 6 21:30 85 6 21:30 17…" at bounding box center [260, 141] width 321 height 135
click at [373, 125] on div "100 8 101 8 102 8 103 8 104 8 S32 8 S33 14 S34 8 21:30 75 6 21:30 85 6 21:30 17…" at bounding box center [260, 141] width 321 height 135
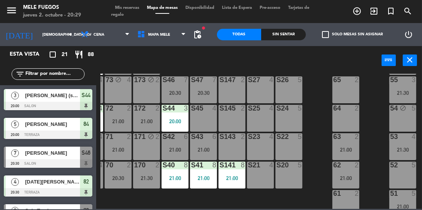
scroll to position [148, 25]
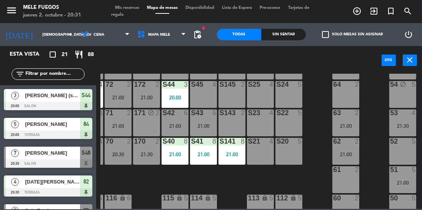
click at [315, 107] on div "100 8 101 8 102 8 103 8 104 8 S32 8 S33 14 S34 8 21:30 75 6 21:30 85 6 21:30 17…" at bounding box center [260, 141] width 321 height 135
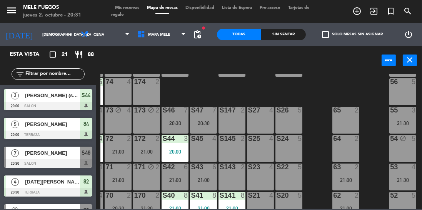
scroll to position [86, 25]
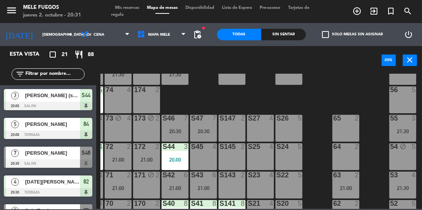
click at [124, 98] on div "74 4" at bounding box center [118, 100] width 27 height 27
click at [148, 102] on div "174 2" at bounding box center [146, 100] width 27 height 27
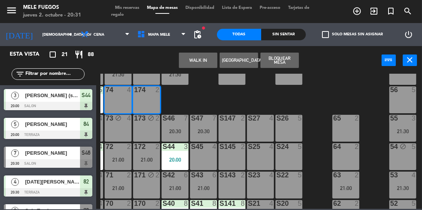
click at [291, 57] on button "Bloquear Mesa" at bounding box center [279, 60] width 38 height 15
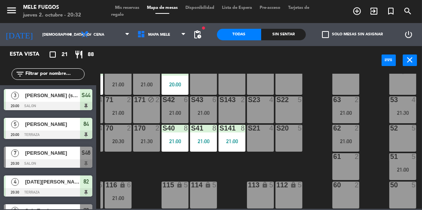
scroll to position [165, 25]
click at [399, 185] on div "50 5" at bounding box center [402, 186] width 27 height 8
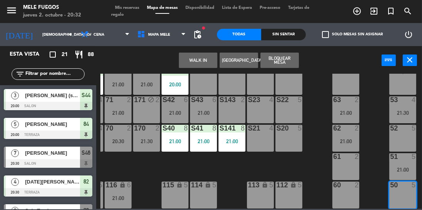
click at [289, 60] on button "Bloquear Mesa" at bounding box center [279, 60] width 38 height 15
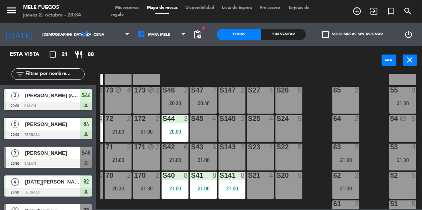
scroll to position [122, 25]
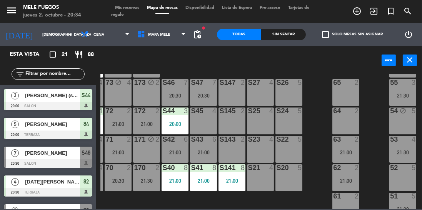
click at [119, 120] on div "72 2 21:00" at bounding box center [118, 121] width 27 height 27
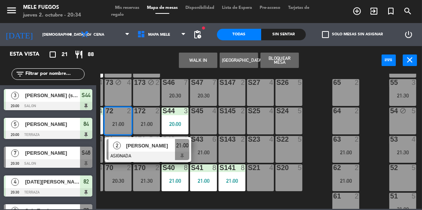
click at [180, 153] on div at bounding box center [147, 156] width 83 height 8
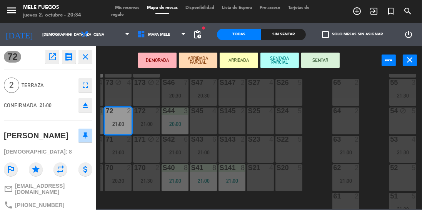
click at [322, 62] on button "SENTAR" at bounding box center [320, 60] width 38 height 15
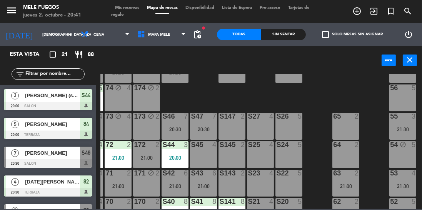
scroll to position [89, 25]
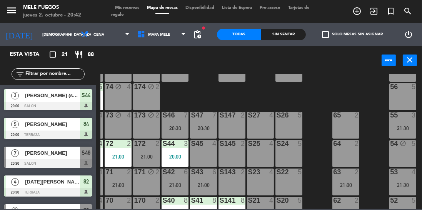
click at [347, 157] on div "64 2" at bounding box center [345, 153] width 27 height 27
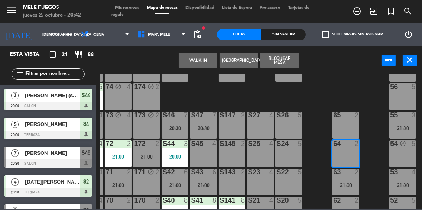
click at [279, 63] on button "Bloquear Mesa" at bounding box center [279, 60] width 38 height 15
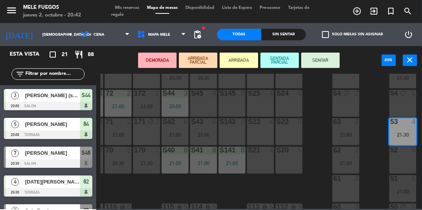
scroll to position [128, 25]
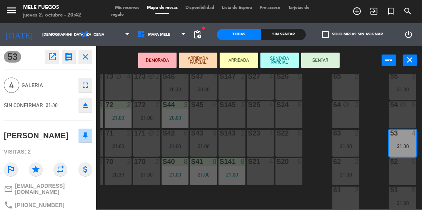
click at [379, 126] on div "100 8 101 8 102 8 103 8 104 8 S32 8 S33 14 S34 8 21:30 75 6 21:30 85 6 21:30 17…" at bounding box center [260, 141] width 321 height 135
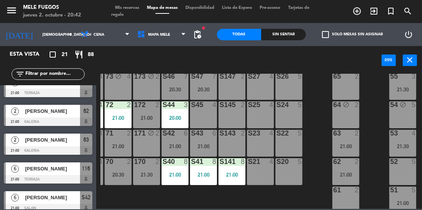
scroll to position [165, 25]
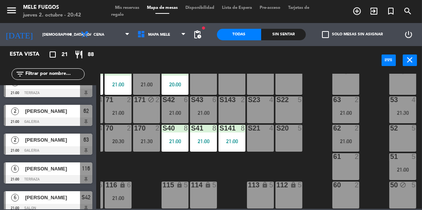
click at [342, 191] on div "60 2" at bounding box center [345, 195] width 27 height 27
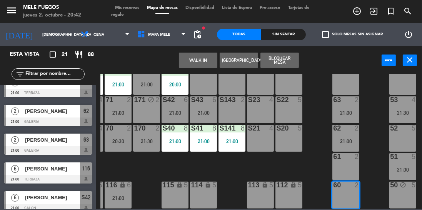
click at [285, 55] on button "Bloquear Mesa" at bounding box center [279, 60] width 38 height 15
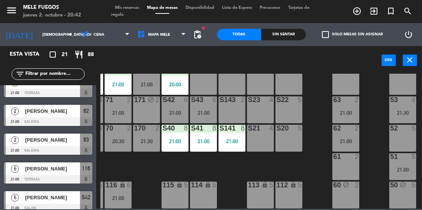
click at [38, 34] on input "[DEMOGRAPHIC_DATA] [DATE]" at bounding box center [66, 35] width 57 height 12
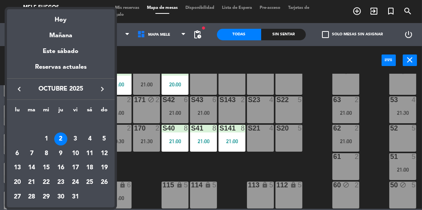
click at [75, 138] on div "3" at bounding box center [75, 139] width 13 height 13
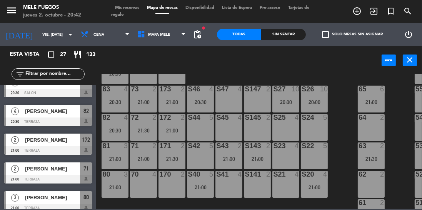
scroll to position [165, 0]
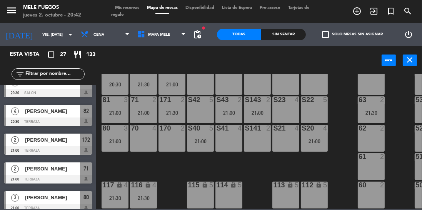
click at [235, 162] on div "100 8 101 8 102 8 103 8 104 8 S32 22 20:00 S33 22 20:00 S34 8 75 7 21:00 85 7 2…" at bounding box center [260, 141] width 321 height 135
click at [38, 36] on input "vie. [DATE]" at bounding box center [66, 35] width 57 height 12
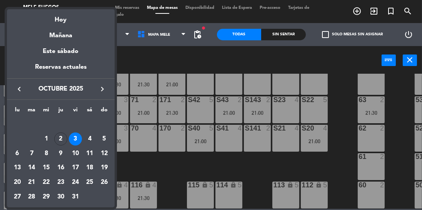
click at [56, 141] on div "2" at bounding box center [60, 139] width 13 height 13
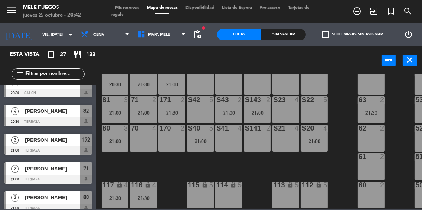
type input "[DEMOGRAPHIC_DATA] [DATE]"
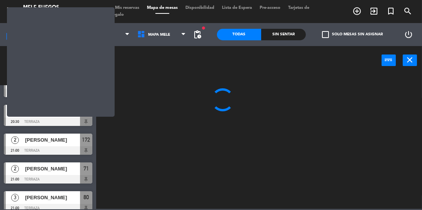
scroll to position [0, 0]
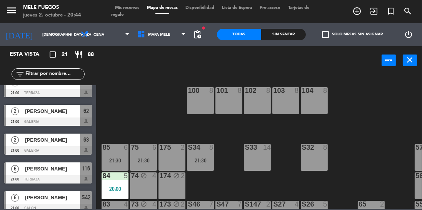
click at [221, 134] on div "100 8 101 8 102 8 103 8 104 8 S32 8 S33 14 S34 8 21:30 75 6 21:30 85 6 21:30 17…" at bounding box center [260, 141] width 321 height 135
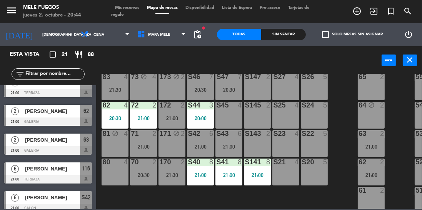
scroll to position [128, 25]
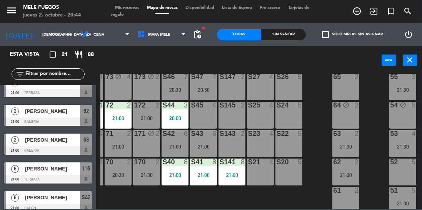
click at [408, 171] on div "52 5" at bounding box center [402, 172] width 27 height 27
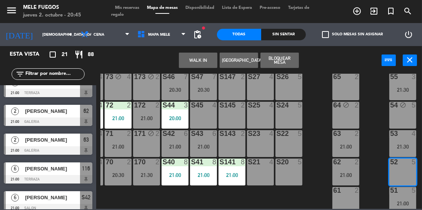
click at [288, 57] on button "Bloquear Mesa" at bounding box center [279, 60] width 38 height 15
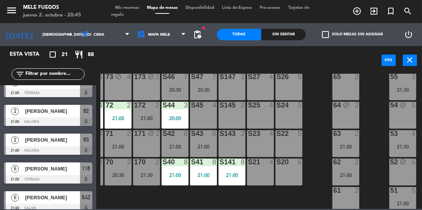
click at [60, 70] on input "text" at bounding box center [55, 74] width 60 height 8
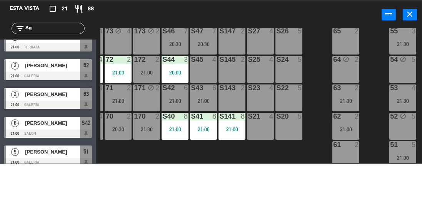
scroll to position [0, 0]
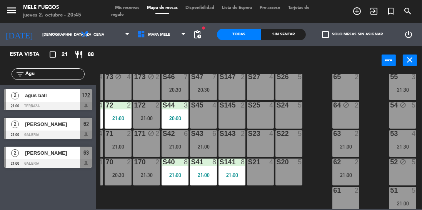
type input "Agu"
click at [90, 100] on div "172" at bounding box center [86, 95] width 12 height 13
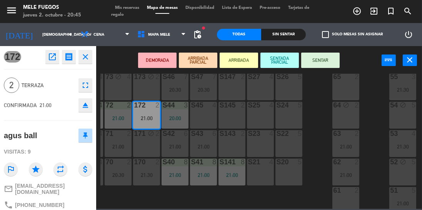
click at [328, 59] on button "SENTAR" at bounding box center [320, 60] width 38 height 15
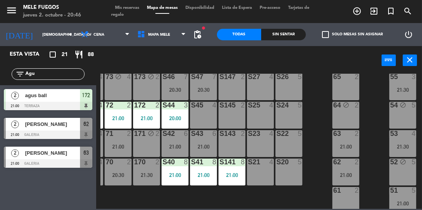
click at [171, 113] on div "S44 3 20:00" at bounding box center [174, 115] width 27 height 27
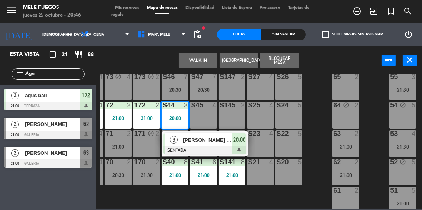
click at [307, 104] on div "5" at bounding box center [301, 105] width 13 height 7
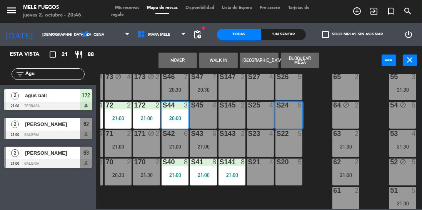
click at [143, 122] on div "172 2 21:00" at bounding box center [146, 115] width 27 height 27
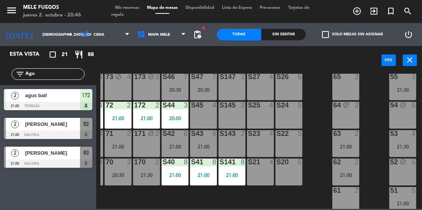
click at [326, 91] on div "100 8 101 8 102 8 103 8 104 8 S32 8 S33 14 S34 8 21:30 75 6 21:30 85 6 21:30 17…" at bounding box center [260, 141] width 321 height 135
click at [145, 117] on div "21:00" at bounding box center [146, 118] width 27 height 5
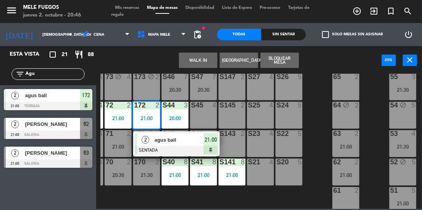
click at [315, 104] on div "100 8 101 8 102 8 103 8 104 8 S32 8 S33 14 S34 8 21:30 75 6 21:30 85 6 21:30 17…" at bounding box center [260, 141] width 321 height 135
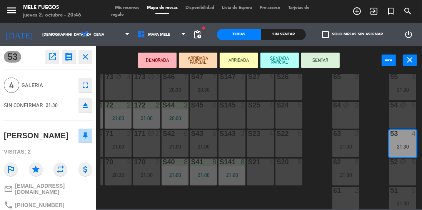
click at [374, 140] on div "100 8 101 8 102 8 103 8 104 8 S32 8 S33 14 S34 8 21:30 75 6 21:30 85 6 21:30 17…" at bounding box center [260, 141] width 321 height 135
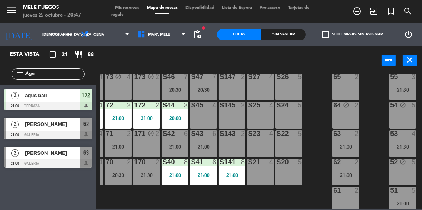
click at [163, 75] on div "S46" at bounding box center [162, 76] width 0 height 7
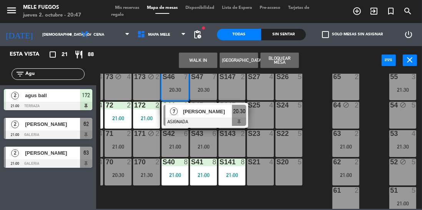
click at [306, 104] on div "5" at bounding box center [301, 105] width 13 height 7
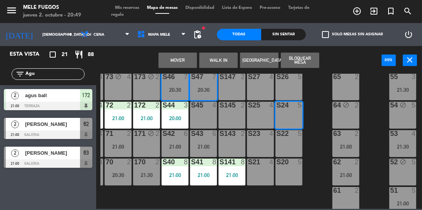
click at [324, 113] on div "100 8 101 8 102 8 103 8 104 8 S32 8 S33 14 S34 8 21:30 75 6 21:30 85 6 21:30 17…" at bounding box center [260, 141] width 321 height 135
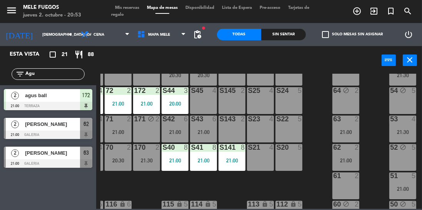
scroll to position [165, 25]
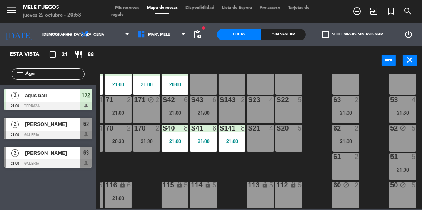
click at [346, 163] on div "61 2" at bounding box center [345, 166] width 27 height 27
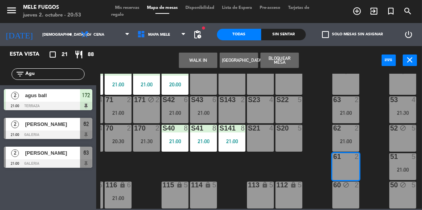
click at [285, 62] on button "Bloquear Mesa" at bounding box center [279, 60] width 38 height 15
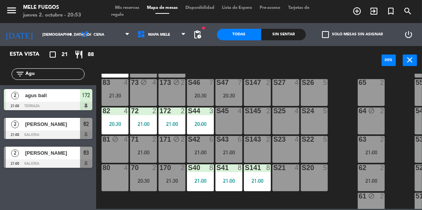
scroll to position [117, 0]
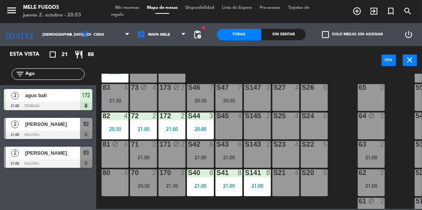
click at [113, 191] on div "80 4" at bounding box center [115, 183] width 27 height 27
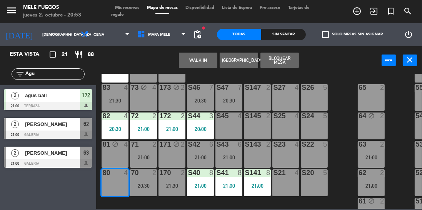
click at [284, 68] on button "Bloquear Mesa" at bounding box center [279, 60] width 38 height 15
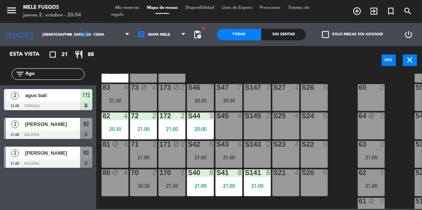
click at [317, 85] on div at bounding box center [314, 87] width 13 height 7
click at [334, 79] on div "100 8 101 8 102 8 103 8 104 8 S32 8 S33 14 S34 8 21:30 75 6 21:30 85 6 21:30 17…" at bounding box center [260, 141] width 321 height 135
click at [224, 91] on div at bounding box center [229, 87] width 13 height 7
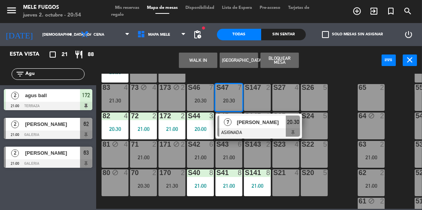
click at [338, 71] on div "WALK IN [GEOGRAPHIC_DATA] Bloquear Mesa power_input close" at bounding box center [238, 60] width 285 height 29
click at [320, 73] on div "WALK IN [GEOGRAPHIC_DATA] Bloquear Mesa power_input close" at bounding box center [238, 60] width 285 height 29
click at [325, 73] on div "WALK IN [GEOGRAPHIC_DATA] Bloquear Mesa power_input close" at bounding box center [238, 60] width 285 height 29
click at [342, 71] on div "WALK IN [GEOGRAPHIC_DATA] Bloquear Mesa power_input close" at bounding box center [238, 60] width 285 height 29
click at [339, 96] on div "100 8 101 8 102 8 103 8 104 8 S32 8 S33 14 S34 8 21:30 75 6 21:30 85 6 21:30 17…" at bounding box center [260, 141] width 321 height 135
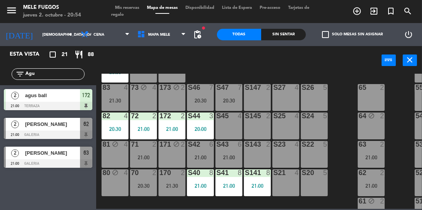
click at [350, 96] on div "100 8 101 8 102 8 103 8 104 8 S32 8 S33 14 S34 8 21:30 75 6 21:30 85 6 21:30 17…" at bounding box center [260, 141] width 321 height 135
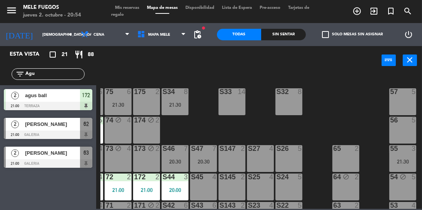
scroll to position [55, 25]
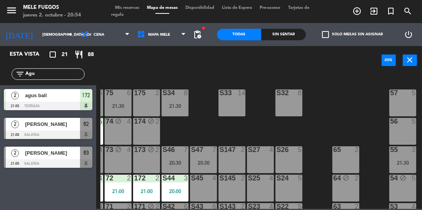
click at [398, 128] on div "56 5" at bounding box center [402, 131] width 27 height 27
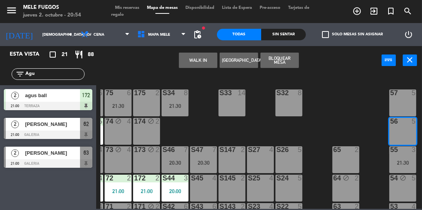
click at [280, 64] on button "Bloquear Mesa" at bounding box center [279, 60] width 38 height 15
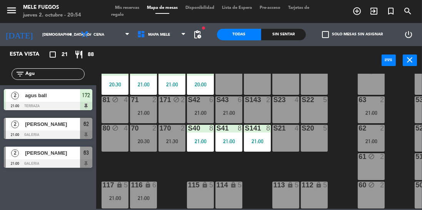
scroll to position [165, 25]
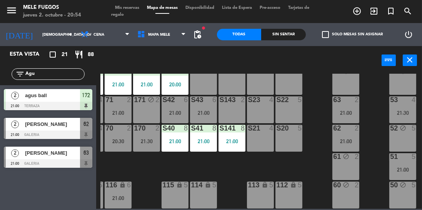
click at [407, 157] on div "51 5" at bounding box center [402, 157] width 27 height 8
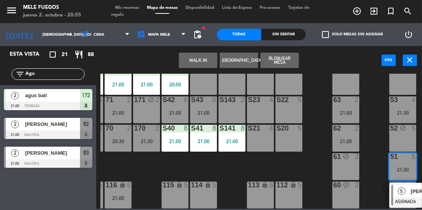
click at [200, 110] on div "21:00" at bounding box center [203, 112] width 27 height 5
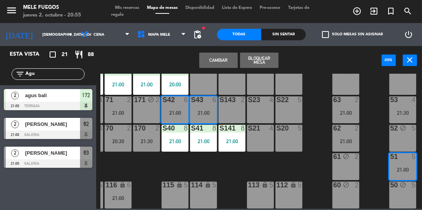
click at [210, 110] on div "21:00" at bounding box center [203, 112] width 27 height 5
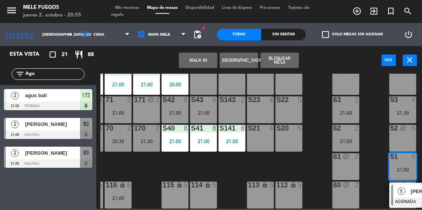
click at [205, 102] on div "S43 6 21:00" at bounding box center [203, 110] width 27 height 27
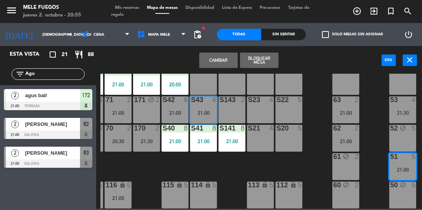
click at [229, 166] on div "100 8 101 8 102 8 103 8 104 8 S32 8 S33 14 S34 8 21:30 75 6 21:30 85 6 21:30 17…" at bounding box center [260, 141] width 321 height 135
click at [228, 170] on div "100 8 101 8 102 8 103 8 104 8 S32 8 S33 14 S34 8 21:30 75 6 21:30 85 6 21:30 17…" at bounding box center [260, 141] width 321 height 135
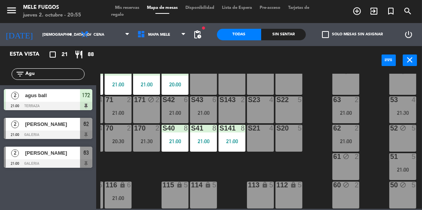
click at [174, 110] on div "21:00" at bounding box center [174, 112] width 27 height 5
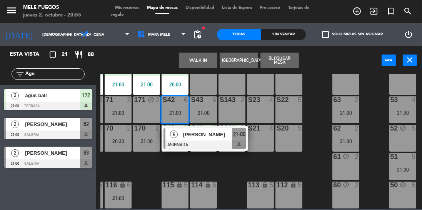
click at [185, 135] on div "[PERSON_NAME]" at bounding box center [207, 134] width 50 height 13
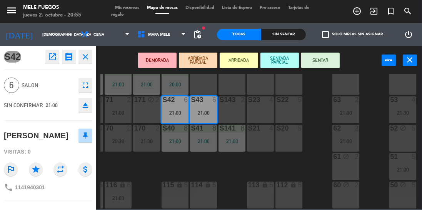
click at [324, 65] on button "SENTAR" at bounding box center [320, 60] width 38 height 15
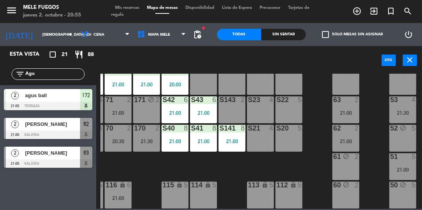
click at [172, 110] on div "21:00" at bounding box center [174, 112] width 27 height 5
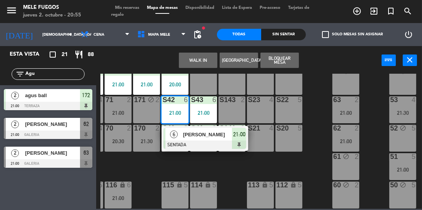
click at [313, 97] on div "100 8 101 8 102 8 103 8 104 8 S32 8 S33 14 S34 8 21:30 75 6 21:30 85 6 21:30 17…" at bounding box center [260, 141] width 321 height 135
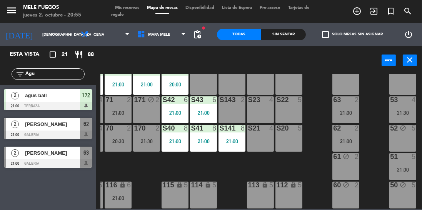
click at [177, 110] on div "21:00" at bounding box center [174, 112] width 27 height 5
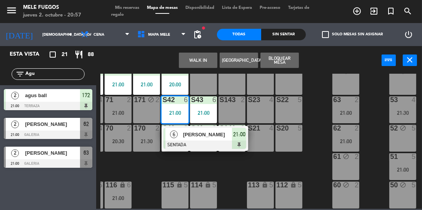
click at [314, 108] on div "100 8 101 8 102 8 103 8 104 8 S32 8 S33 14 S34 8 21:30 75 6 21:30 85 6 21:30 17…" at bounding box center [260, 141] width 321 height 135
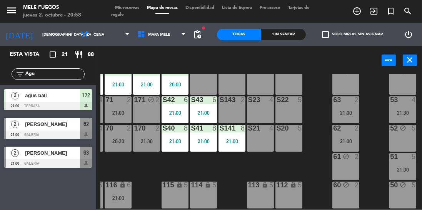
click at [301, 133] on div "S20 5" at bounding box center [288, 138] width 27 height 27
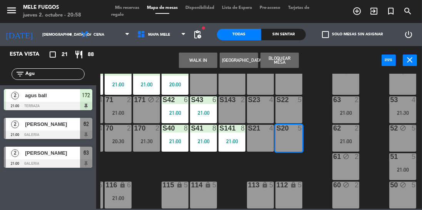
click at [324, 103] on div "100 8 101 8 102 8 103 8 104 8 S32 8 S33 14 S34 8 21:30 75 6 21:30 85 6 21:30 17…" at bounding box center [260, 141] width 321 height 135
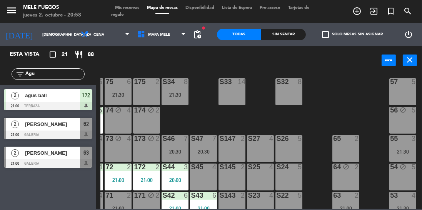
scroll to position [83, 25]
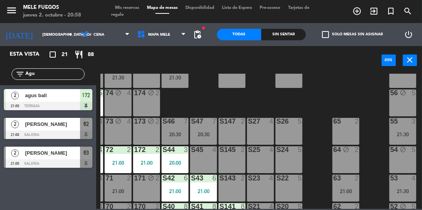
click at [349, 131] on div "65 2" at bounding box center [345, 131] width 27 height 27
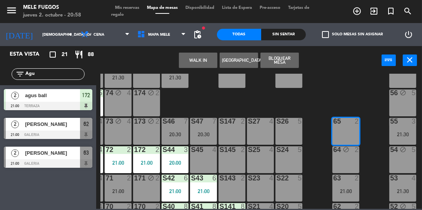
click at [288, 64] on button "Bloquear Mesa" at bounding box center [279, 60] width 38 height 15
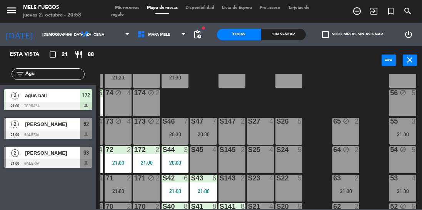
click at [357, 96] on div "100 8 101 8 102 8 103 8 104 8 S32 8 S33 14 S34 8 21:30 75 6 21:30 85 6 21:30 17…" at bounding box center [260, 141] width 321 height 135
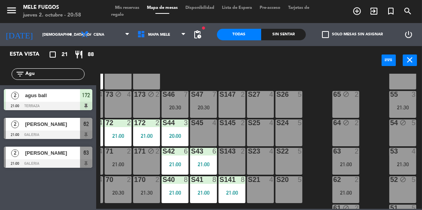
scroll to position [116, 25]
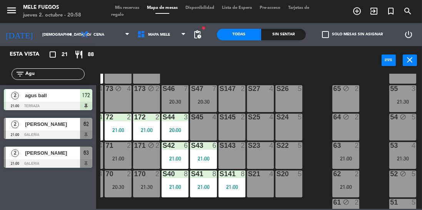
click at [348, 101] on div "65 block 2" at bounding box center [345, 98] width 27 height 27
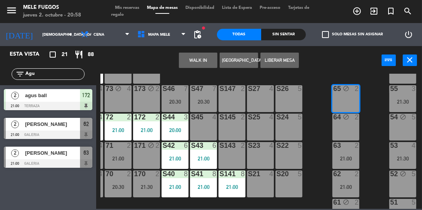
click at [366, 97] on div "100 8 101 8 102 8 103 8 104 8 S32 8 S33 14 S34 8 21:30 75 6 21:30 85 6 21:30 17…" at bounding box center [260, 141] width 321 height 135
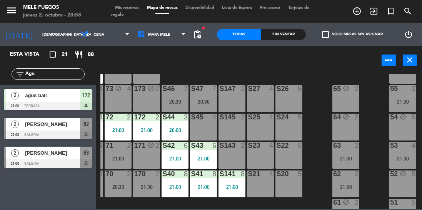
scroll to position [116, 0]
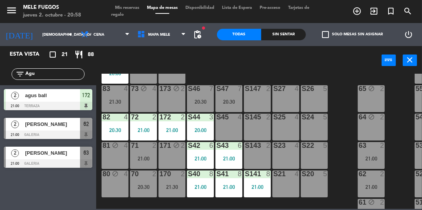
click at [153, 176] on div "170" at bounding box center [159, 174] width 13 height 7
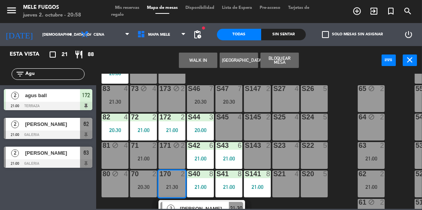
click at [339, 106] on div "100 8 101 8 102 8 103 8 104 8 S32 8 S33 14 S34 8 21:30 75 6 21:30 85 6 21:30 17…" at bounding box center [260, 141] width 321 height 135
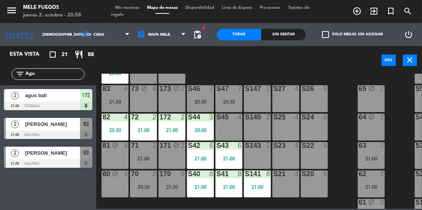
click at [141, 181] on div "70 2 20:30" at bounding box center [143, 184] width 27 height 27
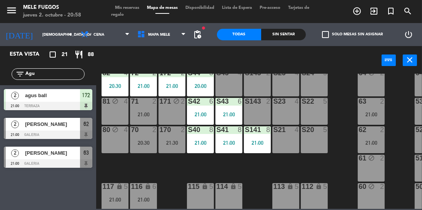
scroll to position [160, 0]
click at [145, 143] on div "20:30" at bounding box center [143, 142] width 27 height 5
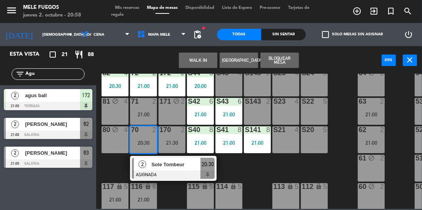
click at [102, 168] on div "100 8 101 8 102 8 103 8 104 8 S32 8 S33 14 S34 8 21:30 75 6 21:30 85 6 21:30 17…" at bounding box center [260, 141] width 321 height 135
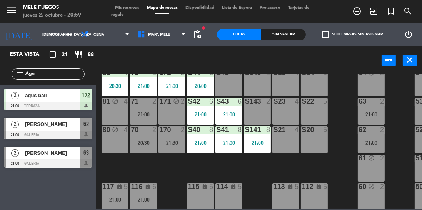
click at [120, 9] on span "Mis reservas" at bounding box center [127, 8] width 32 height 4
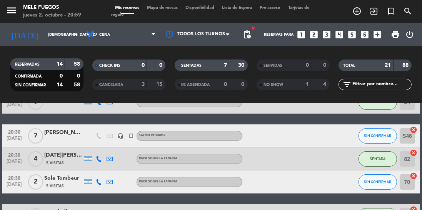
scroll to position [73, 0]
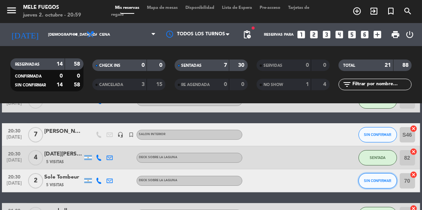
click at [377, 185] on button "SIN CONFIRMAR" at bounding box center [377, 180] width 38 height 15
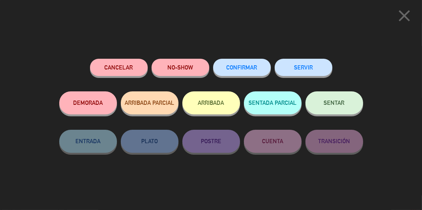
click at [178, 67] on button "NO-SHOW" at bounding box center [180, 67] width 58 height 17
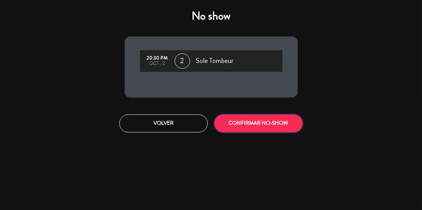
click at [253, 125] on button "CONFIRMAR NO-SHOW" at bounding box center [258, 124] width 88 height 18
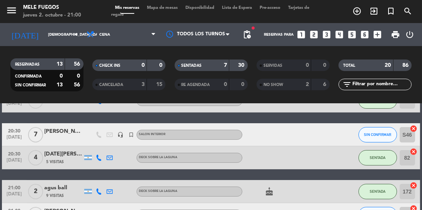
click at [159, 8] on span "Mapa de mesas" at bounding box center [162, 8] width 38 height 4
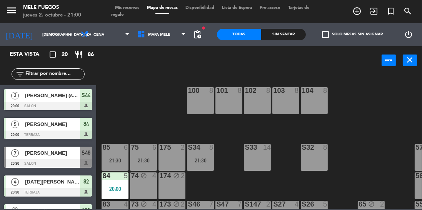
click at [121, 8] on span "Mis reservas" at bounding box center [127, 8] width 32 height 4
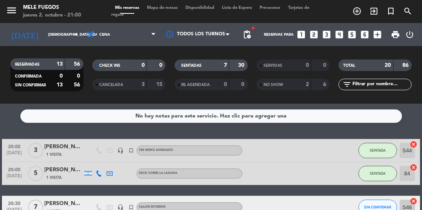
click at [166, 8] on span "Mapa de mesas" at bounding box center [162, 8] width 38 height 4
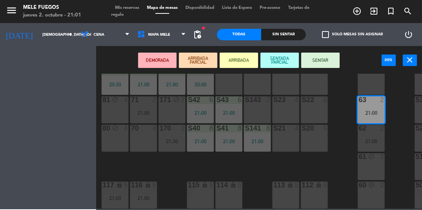
scroll to position [165, 0]
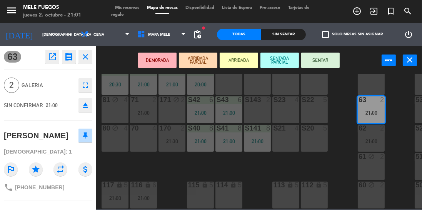
click at [342, 115] on div "100 8 101 8 102 8 103 8 104 8 S32 8 S33 14 S34 8 21:30 75 6 21:30 85 6 21:30 17…" at bounding box center [260, 141] width 321 height 135
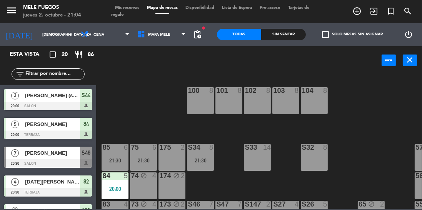
scroll to position [0, 25]
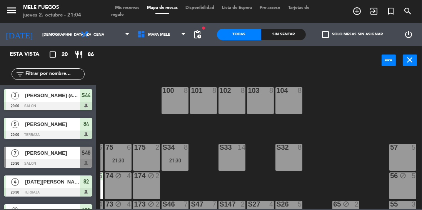
click at [396, 156] on div "57 5" at bounding box center [402, 157] width 27 height 27
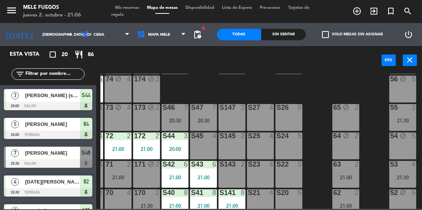
scroll to position [165, 25]
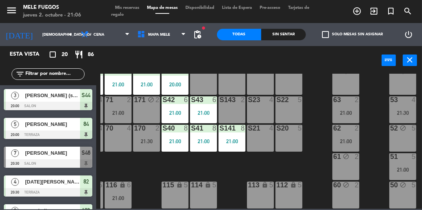
click at [401, 111] on div "53 4 21:30" at bounding box center [402, 110] width 27 height 27
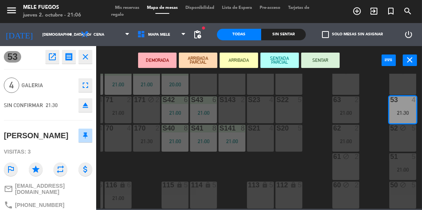
click at [371, 138] on div "100 8 101 8 102 8 103 8 104 8 S32 8 S33 14 S34 8 21:30 75 6 21:30 85 6 21:30 17…" at bounding box center [260, 141] width 321 height 135
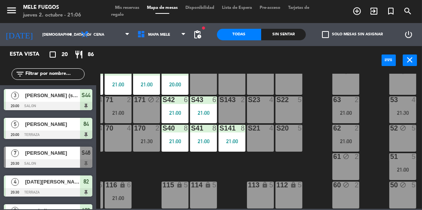
scroll to position [147, 0]
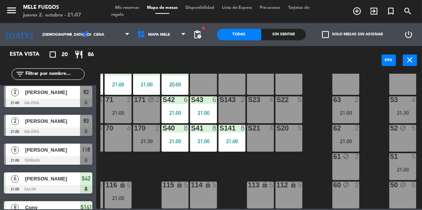
click at [409, 167] on div "21:00" at bounding box center [402, 169] width 27 height 5
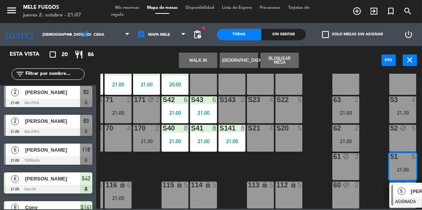
click at [401, 189] on span "5" at bounding box center [402, 192] width 8 height 8
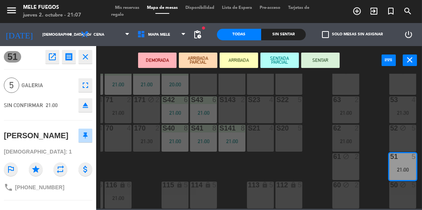
click at [319, 65] on button "SENTAR" at bounding box center [320, 60] width 38 height 15
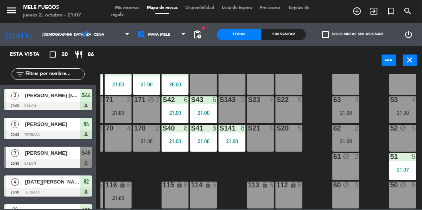
scroll to position [0, 0]
click at [375, 111] on div "100 8 101 8 102 8 103 8 104 8 S32 8 S33 14 S34 8 21:30 75 6 21:30 85 6 21:30 17…" at bounding box center [260, 141] width 321 height 135
click at [409, 110] on div "21:30" at bounding box center [402, 113] width 27 height 6
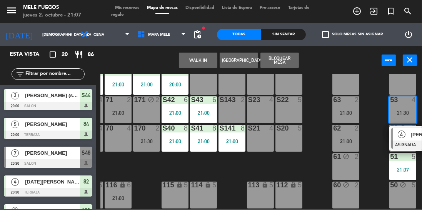
click at [362, 126] on div "2" at bounding box center [358, 128] width 13 height 7
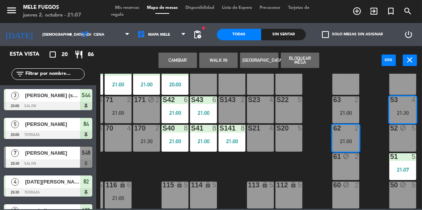
click at [379, 113] on div "100 8 101 8 102 8 103 8 104 8 S32 8 S33 14 S34 8 21:30 75 6 21:30 85 6 21:30 17…" at bounding box center [260, 141] width 321 height 135
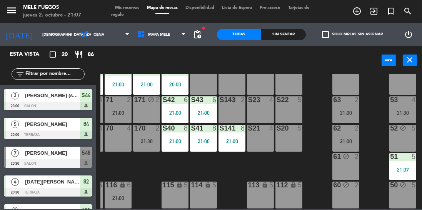
click at [397, 110] on div "21:30" at bounding box center [402, 112] width 27 height 5
click at [376, 115] on div "100 8 101 8 102 8 103 8 104 8 S32 8 S33 14 S34 8 21:30 75 6 21:30 85 6 21:30 17…" at bounding box center [260, 141] width 321 height 135
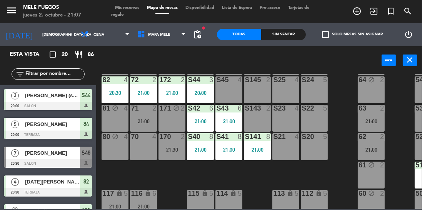
scroll to position [143, 0]
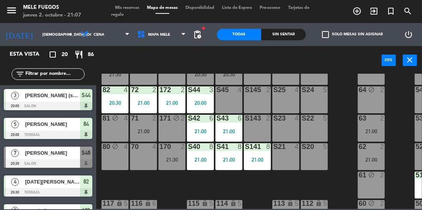
click at [148, 123] on div "71 2 21:00" at bounding box center [143, 128] width 27 height 27
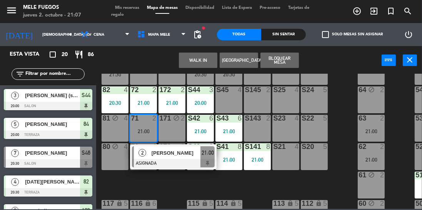
click at [172, 188] on div "100 8 101 8 102 8 103 8 104 8 S32 8 S33 14 S34 8 21:30 75 6 21:30 85 6 21:30 17…" at bounding box center [260, 141] width 321 height 135
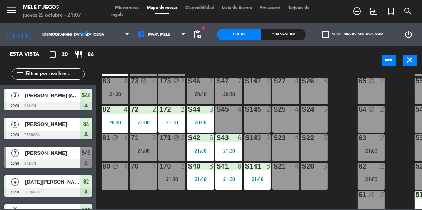
scroll to position [123, 0]
click at [121, 87] on div "83 4 21:30" at bounding box center [115, 91] width 27 height 27
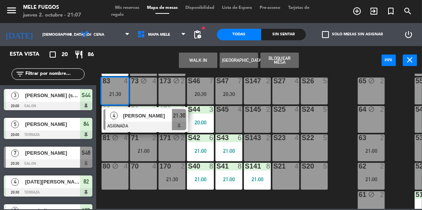
click at [141, 123] on div at bounding box center [144, 126] width 83 height 8
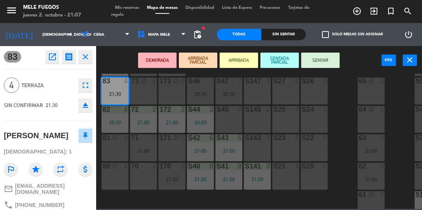
click at [308, 58] on button "SENTAR" at bounding box center [320, 60] width 38 height 15
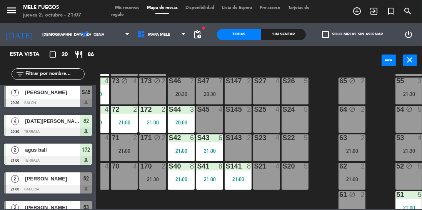
scroll to position [165, 19]
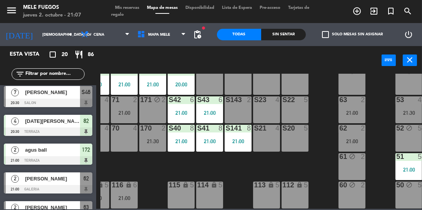
click at [353, 99] on div at bounding box center [352, 100] width 13 height 7
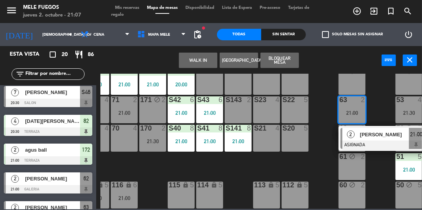
click at [380, 106] on div "100 8 101 8 102 8 103 8 104 8 S32 8 S33 14 S34 8 21:30 75 6 21:30 85 6 21:30 17…" at bounding box center [260, 141] width 321 height 135
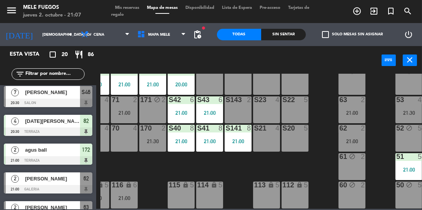
click at [369, 126] on div "2" at bounding box center [364, 128] width 13 height 7
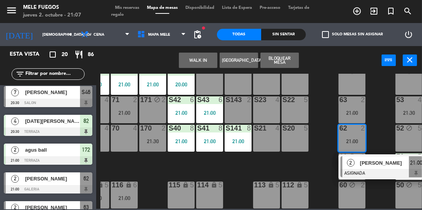
click at [383, 127] on div "100 8 101 8 102 8 103 8 104 8 S32 8 S33 14 S34 8 21:30 75 6 21:30 85 6 21:30 17…" at bounding box center [260, 141] width 321 height 135
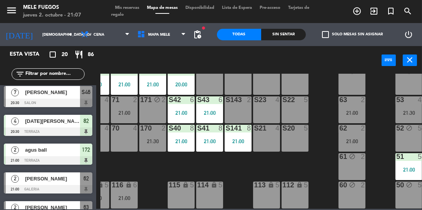
click at [316, 148] on div "100 8 101 8 102 8 103 8 104 8 S32 8 S33 14 S34 8 21:30 75 6 21:30 85 6 21:30 17…" at bounding box center [260, 141] width 321 height 135
click at [364, 105] on div "63 2 21:00" at bounding box center [351, 110] width 27 height 27
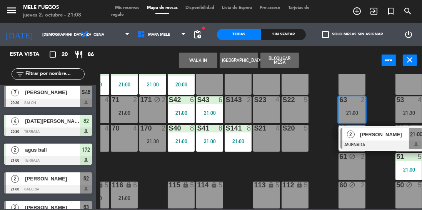
click at [367, 142] on div at bounding box center [381, 145] width 83 height 8
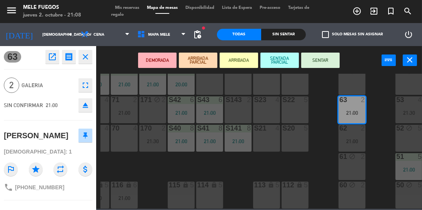
click at [318, 65] on button "SENTAR" at bounding box center [320, 60] width 38 height 15
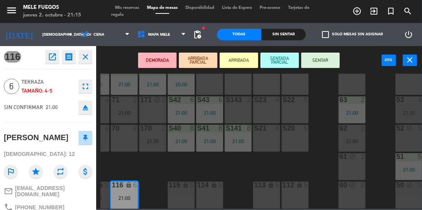
click at [153, 171] on div "100 8 101 8 102 8 103 8 104 8 S32 8 S33 14 S34 8 21:30 75 6 21:30 85 6 21:30 17…" at bounding box center [260, 141] width 321 height 135
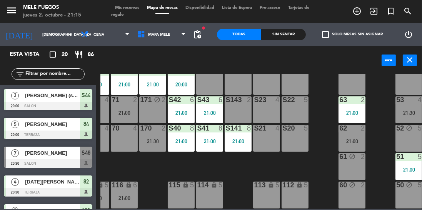
scroll to position [0, 0]
click at [242, 168] on div "100 8 101 8 102 8 103 8 104 8 S32 8 S33 14 S34 8 21:30 75 6 21:30 85 6 21:30 17…" at bounding box center [260, 141] width 321 height 135
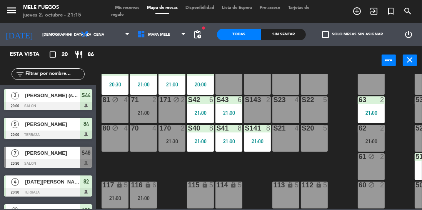
click at [139, 190] on div "116 lock 6 21:00" at bounding box center [143, 195] width 27 height 27
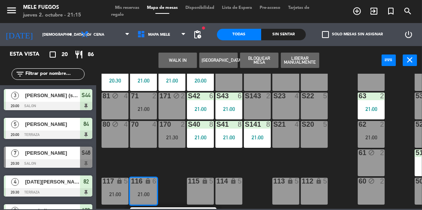
click at [182, 178] on div "115" at bounding box center [187, 181] width 13 height 7
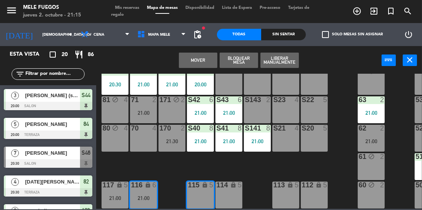
click at [259, 173] on div "100 8 101 8 102 8 103 8 104 8 S32 8 S33 14 S34 8 21:30 75 6 21:30 85 6 21:30 17…" at bounding box center [260, 141] width 321 height 135
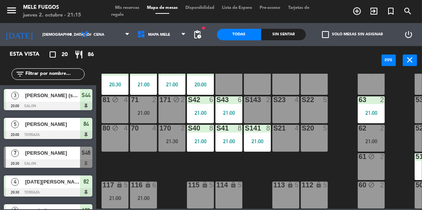
click at [103, 183] on div "117" at bounding box center [102, 185] width 0 height 7
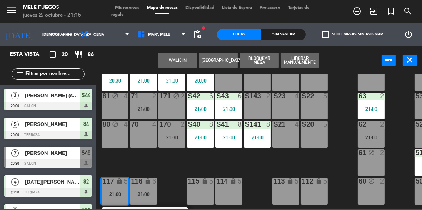
click at [188, 181] on div "115" at bounding box center [188, 181] width 0 height 7
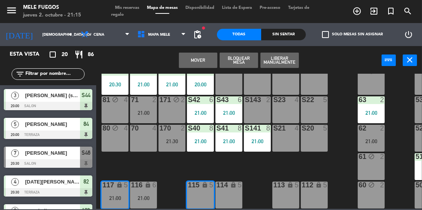
click at [250, 169] on div "100 8 101 8 102 8 103 8 104 8 S32 8 S33 14 S34 8 21:30 75 6 21:30 85 6 21:30 17…" at bounding box center [260, 141] width 321 height 135
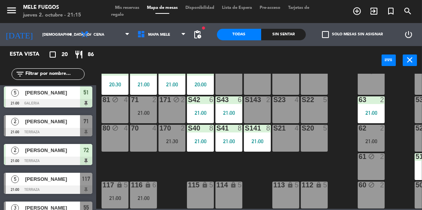
scroll to position [297, 0]
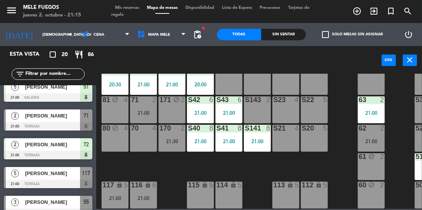
click at [65, 183] on div at bounding box center [48, 184] width 88 height 8
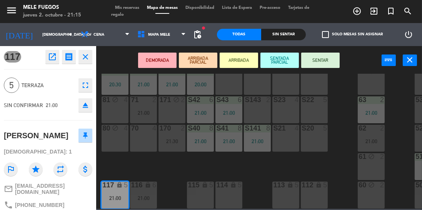
click at [328, 57] on button "SENTAR" at bounding box center [320, 60] width 38 height 15
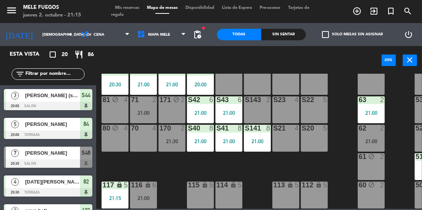
scroll to position [3, 0]
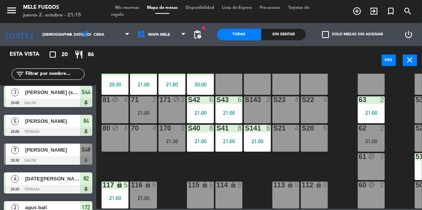
click at [144, 111] on div "71 2 21:00" at bounding box center [143, 110] width 27 height 27
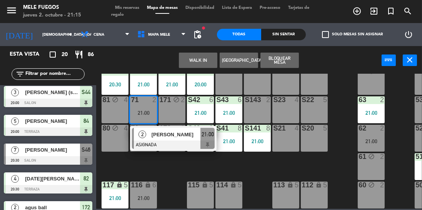
click at [160, 141] on div at bounding box center [173, 145] width 83 height 8
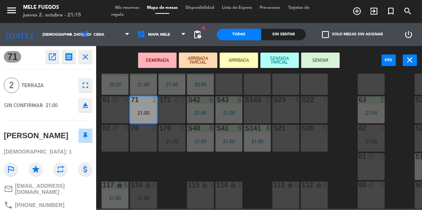
click at [329, 58] on button "SENTAR" at bounding box center [320, 60] width 38 height 15
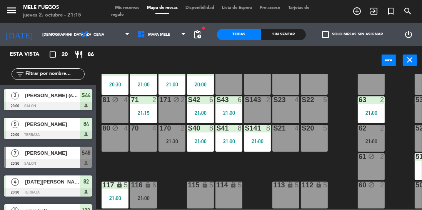
scroll to position [0, 0]
click at [145, 138] on div "70 4" at bounding box center [143, 138] width 27 height 27
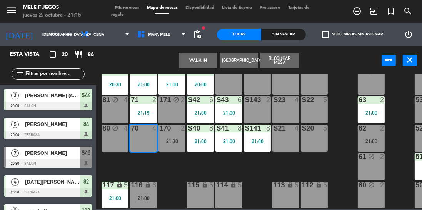
click at [291, 59] on button "Bloquear Mesa" at bounding box center [279, 60] width 38 height 15
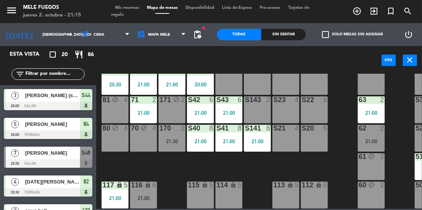
click at [167, 139] on div "21:30" at bounding box center [171, 141] width 27 height 5
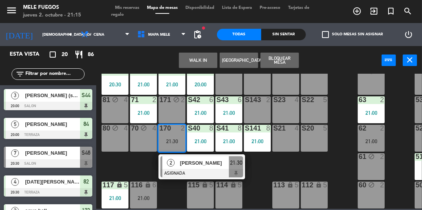
click at [131, 165] on div "100 8 101 8 102 8 103 8 104 8 S32 8 S33 14 S34 8 21:30 75 6 21:30 85 6 21:30 17…" at bounding box center [260, 141] width 321 height 135
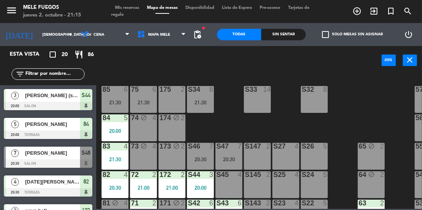
scroll to position [60, 0]
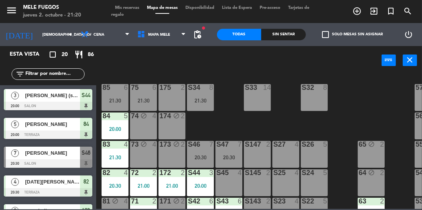
click at [218, 115] on div "100 8 101 8 102 8 103 8 104 8 S32 8 S33 14 S34 8 21:30 75 6 21:30 85 6 21:30 17…" at bounding box center [260, 141] width 321 height 135
click at [202, 100] on div "21:30" at bounding box center [200, 100] width 27 height 5
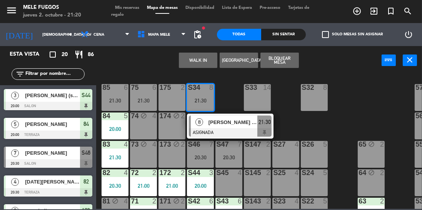
click at [236, 122] on span "[PERSON_NAME] [PERSON_NAME]" at bounding box center [232, 122] width 49 height 8
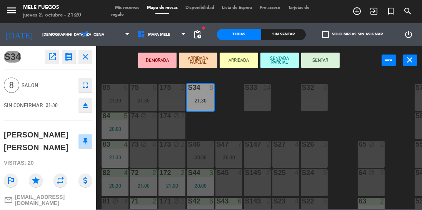
click at [324, 63] on button "SENTAR" at bounding box center [320, 60] width 38 height 15
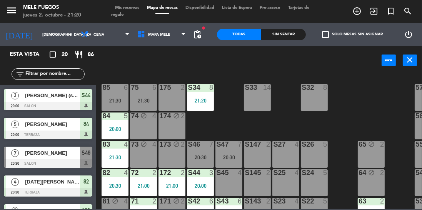
scroll to position [118, 0]
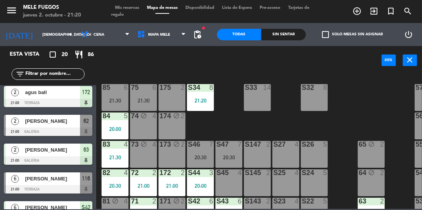
click at [359, 113] on div "100 8 101 8 102 8 103 8 104 8 S32 8 S33 14 S34 8 21:20 75 6 21:30 85 6 21:30 17…" at bounding box center [260, 141] width 321 height 135
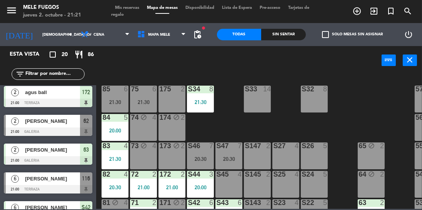
scroll to position [58, 0]
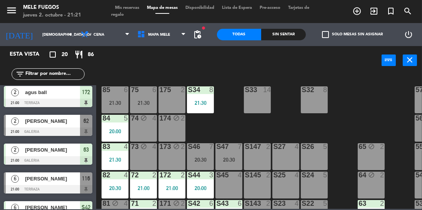
click at [362, 98] on div "100 8 101 8 102 8 103 8 104 8 S32 8 S33 14 S34 8 21:30 75 6 21:30 85 6 21:30 17…" at bounding box center [260, 141] width 321 height 135
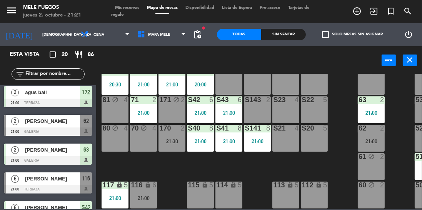
click at [205, 186] on div "115 lock 5" at bounding box center [200, 195] width 27 height 27
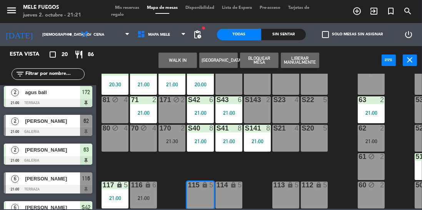
click at [170, 161] on div "100 8 101 8 102 8 103 8 104 8 S32 8 S33 14 S34 8 21:30 75 6 21:30 85 6 21:30 17…" at bounding box center [260, 141] width 321 height 135
click at [171, 159] on div "100 8 101 8 102 8 103 8 104 8 S32 8 S33 14 S34 8 21:30 75 6 21:30 85 6 21:30 17…" at bounding box center [260, 141] width 321 height 135
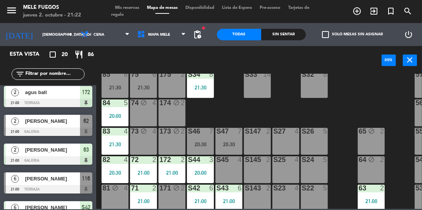
scroll to position [0, 0]
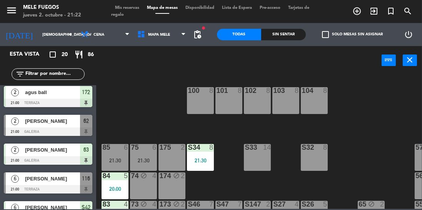
click at [142, 165] on div "75 6 21:30" at bounding box center [143, 157] width 27 height 27
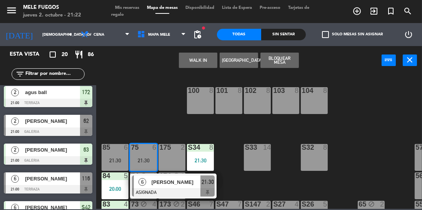
click at [160, 185] on span "[PERSON_NAME]" at bounding box center [175, 182] width 49 height 8
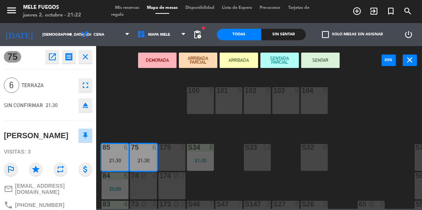
click at [329, 58] on button "SENTAR" at bounding box center [320, 60] width 38 height 15
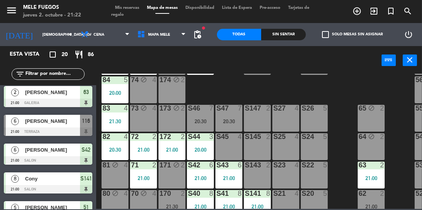
scroll to position [165, 0]
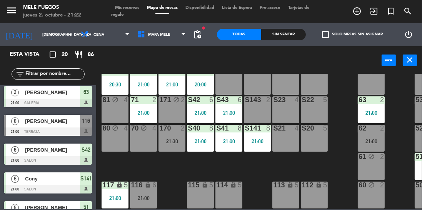
click at [339, 149] on div "100 8 101 8 102 8 103 8 104 8 S32 8 S33 14 S34 8 21:30 75 6 21:30 85 6 21:30 17…" at bounding box center [260, 141] width 321 height 135
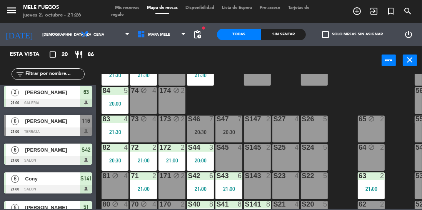
scroll to position [65, 0]
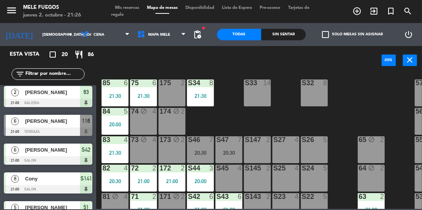
click at [319, 93] on div "S32 8" at bounding box center [314, 93] width 27 height 27
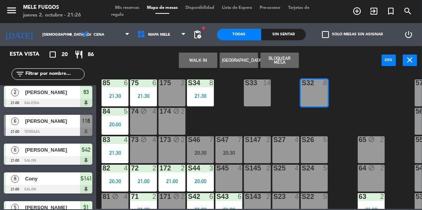
click at [350, 100] on div "100 8 101 8 102 8 103 8 104 8 S32 8 S33 14 S34 8 21:30 75 6 21:30 85 6 21:30 17…" at bounding box center [260, 141] width 321 height 135
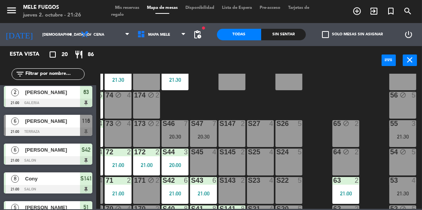
scroll to position [82, 25]
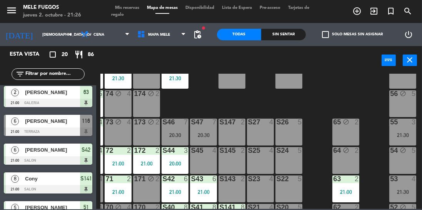
click at [395, 130] on div "55 3 21:30" at bounding box center [402, 132] width 27 height 27
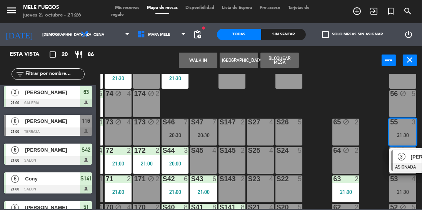
click at [371, 120] on div "100 8 101 8 102 8 103 8 104 8 S32 8 S33 14 S34 8 21:30 75 6 21:30 85 6 21:30 17…" at bounding box center [260, 141] width 321 height 135
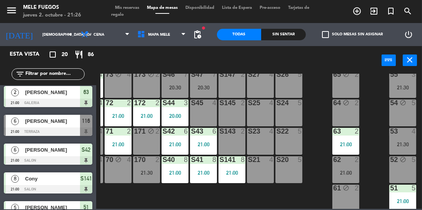
scroll to position [133, 25]
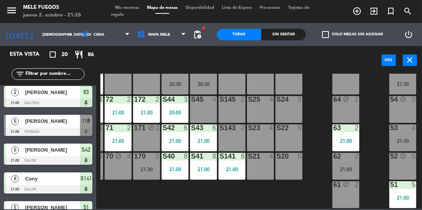
click at [395, 135] on div "53 4 21:30" at bounding box center [402, 138] width 27 height 27
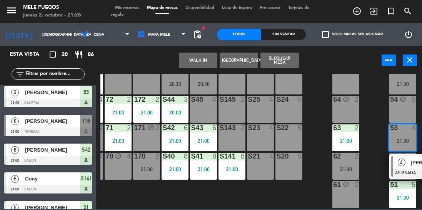
click at [377, 112] on div "100 8 101 8 102 8 103 8 104 8 S32 8 S33 14 S34 8 21:30 75 6 21:30 85 6 21:30 17…" at bounding box center [260, 141] width 321 height 135
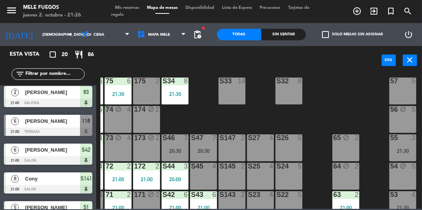
scroll to position [65, 25]
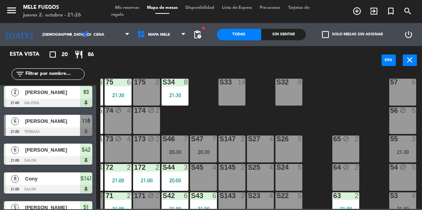
click at [367, 100] on div "100 8 101 8 102 8 103 8 104 8 S32 8 S33 14 S34 8 21:30 75 6 21:30 85 6 21:30 17…" at bounding box center [260, 141] width 321 height 135
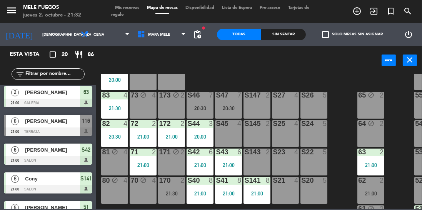
scroll to position [165, 0]
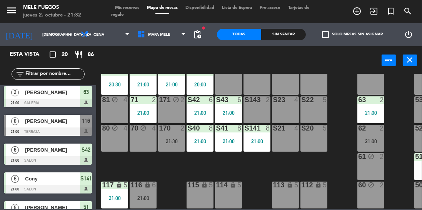
click at [147, 190] on div "116 lock 6 21:00" at bounding box center [143, 195] width 27 height 27
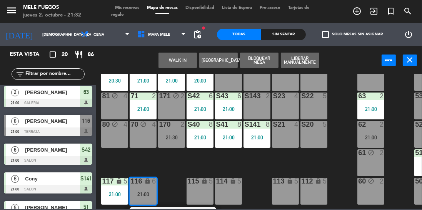
click at [145, 181] on icon "lock" at bounding box center [147, 181] width 7 height 7
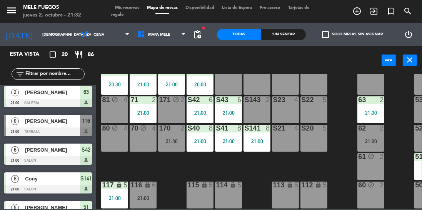
click at [174, 160] on div "100 8 101 8 102 8 103 8 104 8 S32 8 S33 14 S34 8 21:30 75 6 21:30 85 6 21:30 17…" at bounding box center [260, 141] width 321 height 135
click at [155, 190] on div "116 lock 6 21:00" at bounding box center [143, 195] width 27 height 27
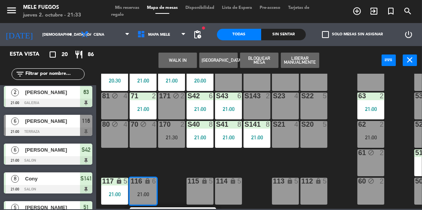
click at [163, 166] on div "100 8 101 8 102 8 103 8 104 8 S32 8 S33 14 S34 8 21:30 75 6 21:30 85 6 21:30 17…" at bounding box center [260, 141] width 321 height 135
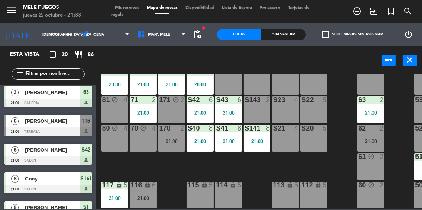
click at [174, 139] on div "21:30" at bounding box center [171, 141] width 27 height 5
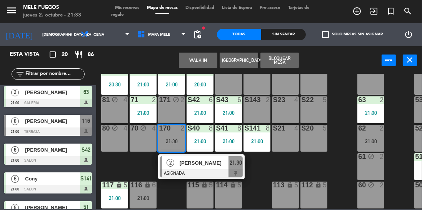
click at [282, 166] on div "100 8 101 8 102 8 103 8 104 8 S32 8 S33 14 S34 8 21:30 75 6 21:30 85 6 21:30 17…" at bounding box center [260, 141] width 321 height 135
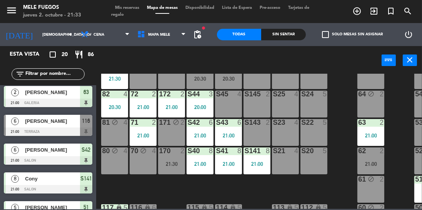
scroll to position [138, 0]
click at [166, 169] on div "170 2 21:30" at bounding box center [171, 161] width 27 height 27
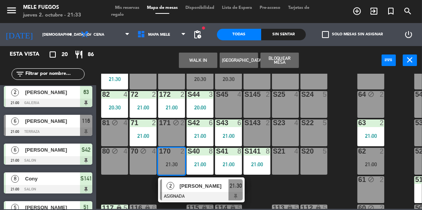
click at [349, 113] on div "100 8 101 8 102 8 103 8 104 8 S32 8 S33 14 S34 8 21:30 75 6 21:30 85 6 21:30 17…" at bounding box center [260, 141] width 321 height 135
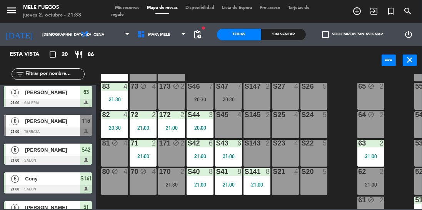
scroll to position [117, 0]
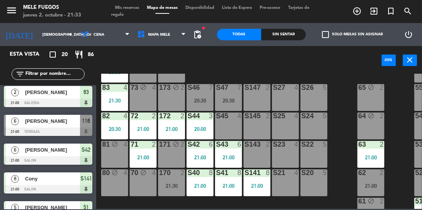
click at [231, 105] on div "S47 7 20:30" at bounding box center [228, 97] width 27 height 27
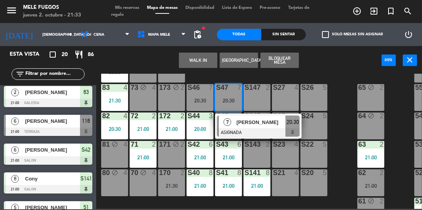
click at [331, 87] on div "5" at bounding box center [326, 87] width 13 height 7
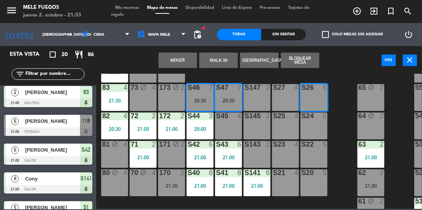
click at [346, 84] on div "100 8 101 8 102 8 103 8 104 8 S32 8 S33 14 S34 8 21:30 75 6 21:30 85 6 21:30 17…" at bounding box center [260, 141] width 321 height 135
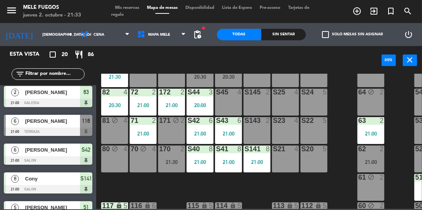
scroll to position [165, 0]
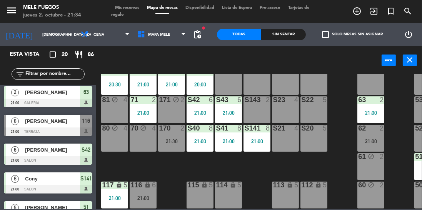
click at [172, 127] on div at bounding box center [171, 128] width 13 height 7
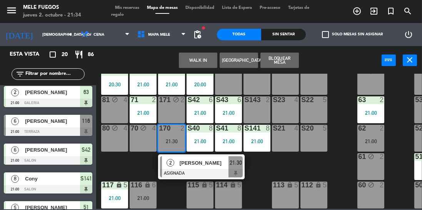
click at [185, 170] on div at bounding box center [201, 173] width 83 height 8
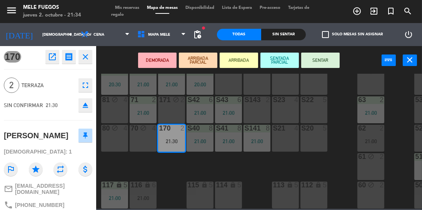
click at [312, 62] on button "SENTAR" at bounding box center [320, 60] width 38 height 15
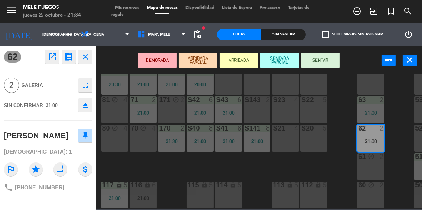
click at [397, 120] on div "100 8 101 8 102 8 103 8 104 8 S32 8 S33 14 S34 8 21:30 75 6 21:30 85 6 21:30 17…" at bounding box center [260, 141] width 321 height 135
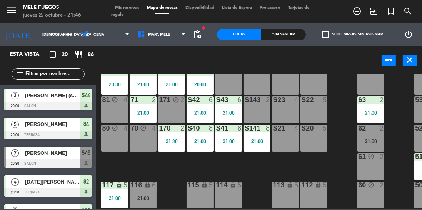
scroll to position [165, 25]
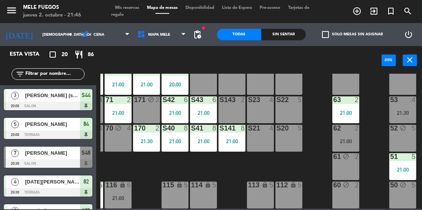
click at [344, 133] on div "62 2 21:00" at bounding box center [345, 138] width 27 height 27
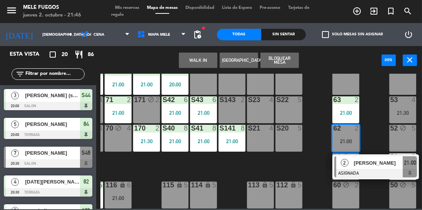
click at [366, 161] on span "[PERSON_NAME]" at bounding box center [378, 163] width 49 height 8
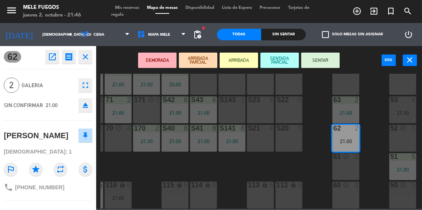
click at [318, 65] on button "SENTAR" at bounding box center [320, 60] width 38 height 15
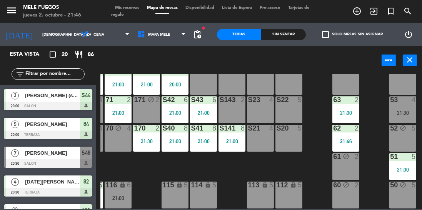
scroll to position [0, 0]
click at [400, 104] on div "53 4 21:30" at bounding box center [402, 110] width 27 height 27
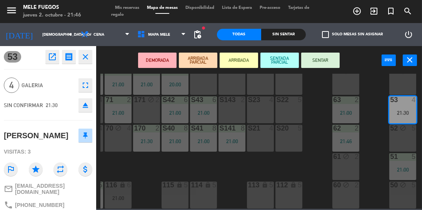
click at [319, 62] on button "SENTAR" at bounding box center [320, 60] width 38 height 15
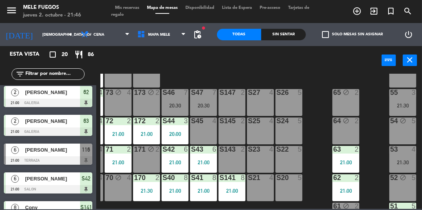
scroll to position [104, 25]
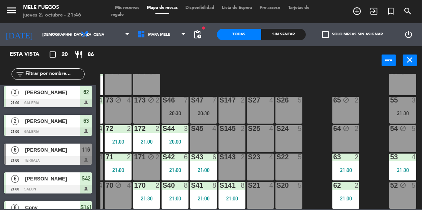
click at [205, 111] on div "20:30" at bounding box center [203, 113] width 27 height 5
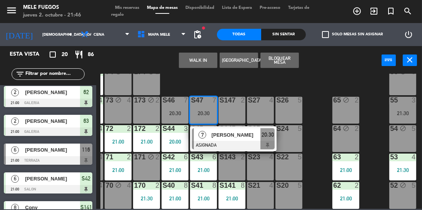
click at [329, 129] on div "64" at bounding box center [332, 128] width 13 height 7
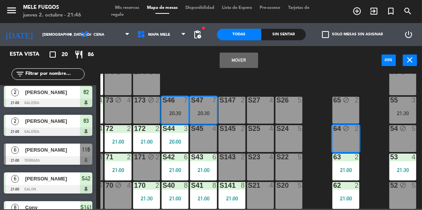
click at [318, 134] on div "100 8 101 8 102 8 103 8 104 8 S32 8 S33 14 S34 8 21:30 75 6 21:30 85 6 21:30 17…" at bounding box center [260, 141] width 321 height 135
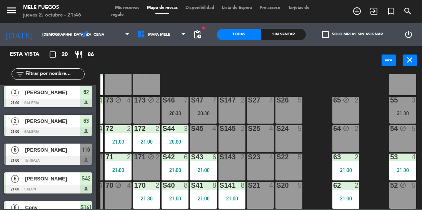
click at [168, 135] on div "S44 3 20:00" at bounding box center [174, 138] width 27 height 27
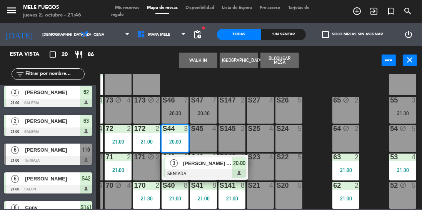
click at [316, 153] on div "100 8 101 8 102 8 103 8 104 8 S32 8 S33 14 S34 8 21:30 75 6 21:30 85 6 21:30 17…" at bounding box center [260, 141] width 321 height 135
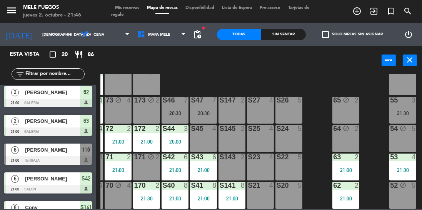
click at [322, 83] on div "100 8 101 8 102 8 103 8 104 8 S32 8 S33 14 S34 8 21:30 75 6 21:30 85 6 21:30 17…" at bounding box center [260, 141] width 321 height 135
click at [322, 85] on div "100 8 101 8 102 8 103 8 104 8 S32 8 S33 14 S34 8 21:30 75 6 21:30 85 6 21:30 17…" at bounding box center [260, 141] width 321 height 135
click at [191, 57] on div "power_input close" at bounding box center [238, 60] width 285 height 29
click at [192, 77] on div "100 8 101 8 102 8 103 8 104 8 S32 8 S33 14 S34 8 21:30 75 6 21:30 85 6 21:30 17…" at bounding box center [260, 141] width 321 height 135
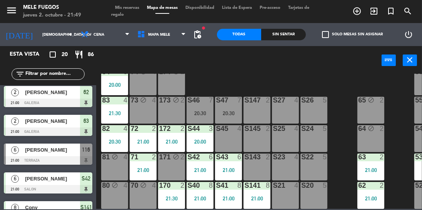
scroll to position [104, 0]
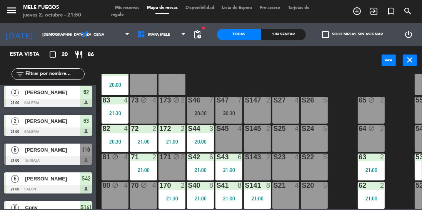
click at [151, 109] on div "73 block 4" at bounding box center [143, 110] width 27 height 27
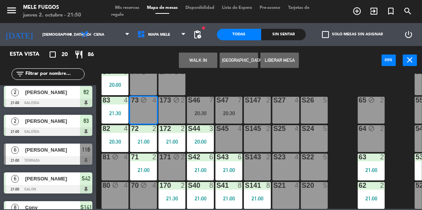
click at [221, 82] on div "100 8 101 8 102 8 103 8 104 8 S32 8 S33 14 S34 8 21:30 75 6 21:30 85 6 21:30 17…" at bounding box center [260, 141] width 321 height 135
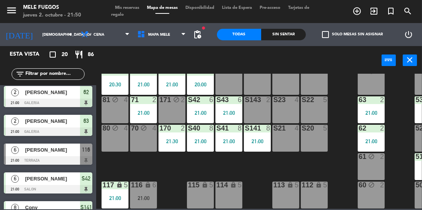
scroll to position [165, 0]
click at [144, 186] on div "116 lock 6 21:00" at bounding box center [143, 195] width 27 height 27
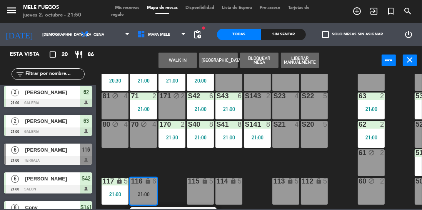
click at [179, 159] on div "100 8 101 8 102 8 103 8 104 8 S32 8 S33 14 S34 8 21:30 75 6 21:30 85 6 21:30 17…" at bounding box center [260, 141] width 321 height 135
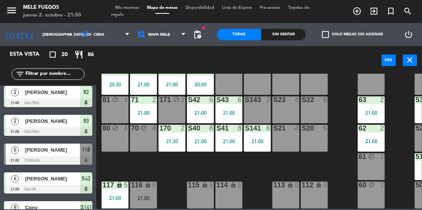
click at [172, 165] on div "100 8 101 8 102 8 103 8 104 8 S32 8 S33 14 S34 8 21:30 75 6 21:30 85 6 21:30 17…" at bounding box center [260, 141] width 321 height 135
click at [170, 171] on div "100 8 101 8 102 8 103 8 104 8 S32 8 S33 14 S34 8 21:30 75 6 21:30 85 6 21:30 17…" at bounding box center [260, 141] width 321 height 135
click at [181, 182] on div "115" at bounding box center [187, 185] width 13 height 7
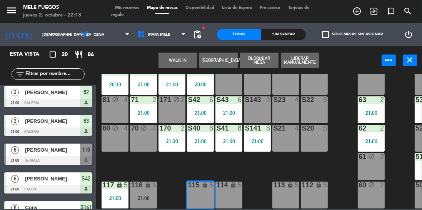
click at [243, 166] on div "100 8 101 8 102 8 103 8 104 8 S32 8 S33 14 S34 8 21:30 75 6 21:30 85 6 21:30 17…" at bounding box center [260, 141] width 321 height 135
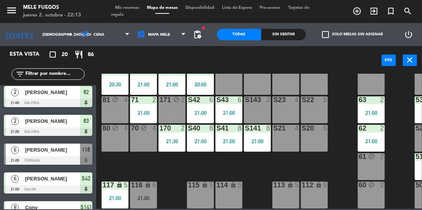
click at [286, 161] on div "100 8 101 8 102 8 103 8 104 8 S32 8 S33 14 S34 8 21:30 75 6 21:30 85 6 21:30 17…" at bounding box center [260, 141] width 321 height 135
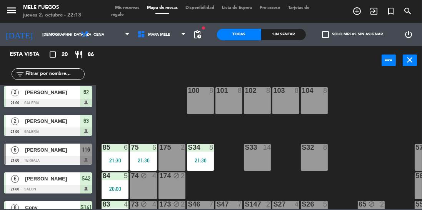
click at [361, 122] on div "100 8 101 8 102 8 103 8 104 8 S32 8 S33 14 S34 8 21:30 75 6 21:30 85 6 21:30 17…" at bounding box center [260, 141] width 321 height 135
